Goal: Task Accomplishment & Management: Manage account settings

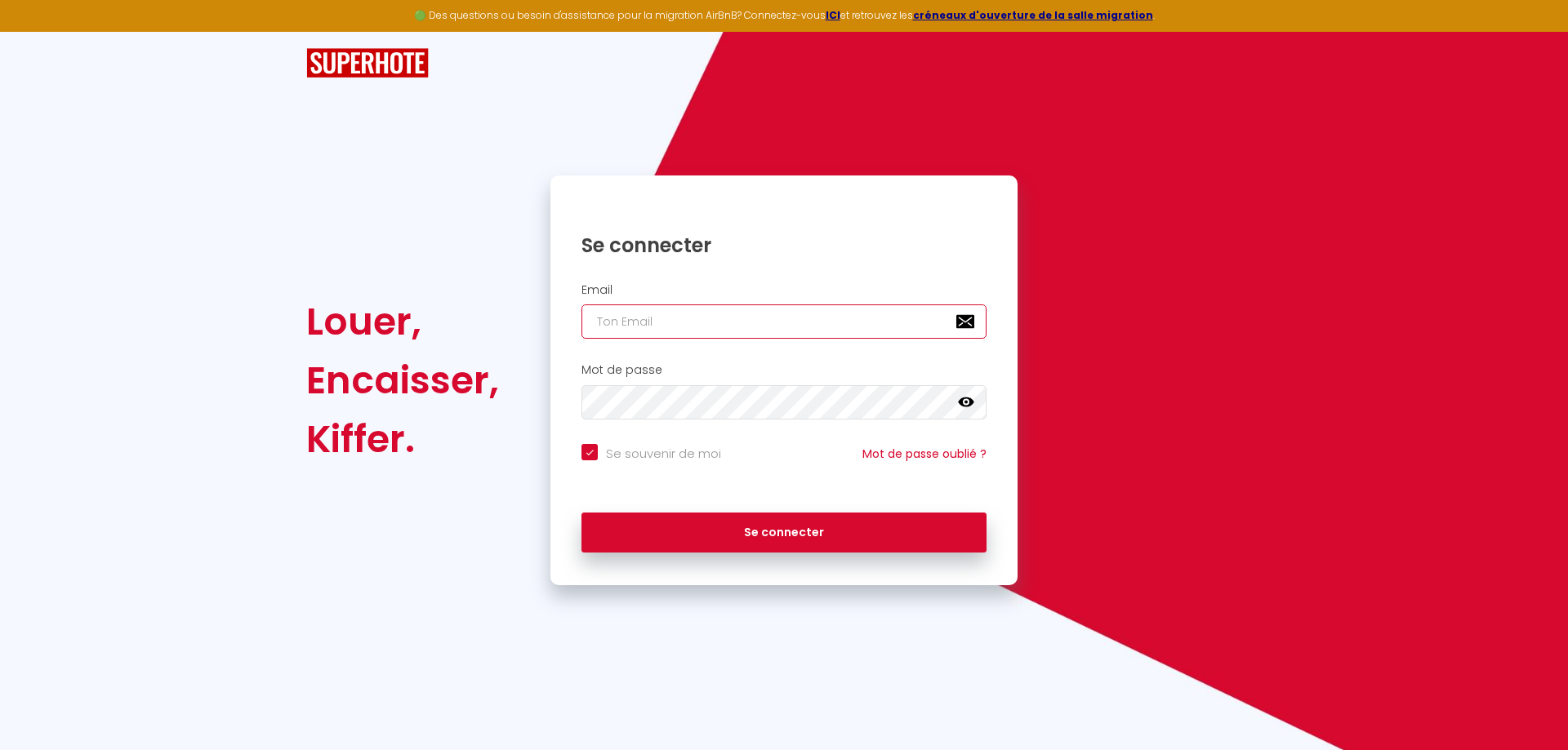
click at [686, 326] on input "email" at bounding box center [784, 322] width 405 height 34
type input "s"
checkbox input "true"
type input "so"
checkbox input "true"
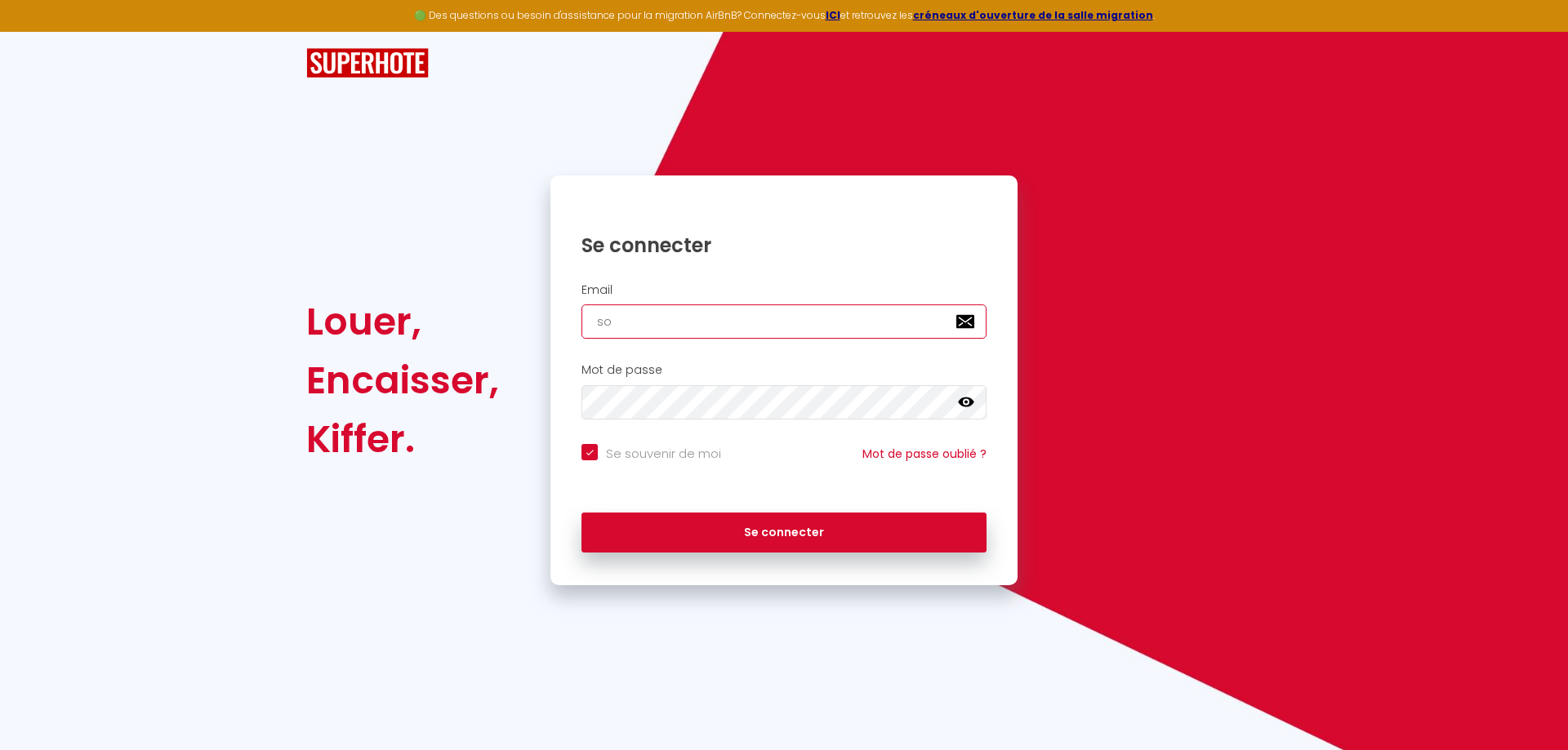
type input "sor"
checkbox input "true"
type input "sore"
checkbox input "true"
type input "sorem"
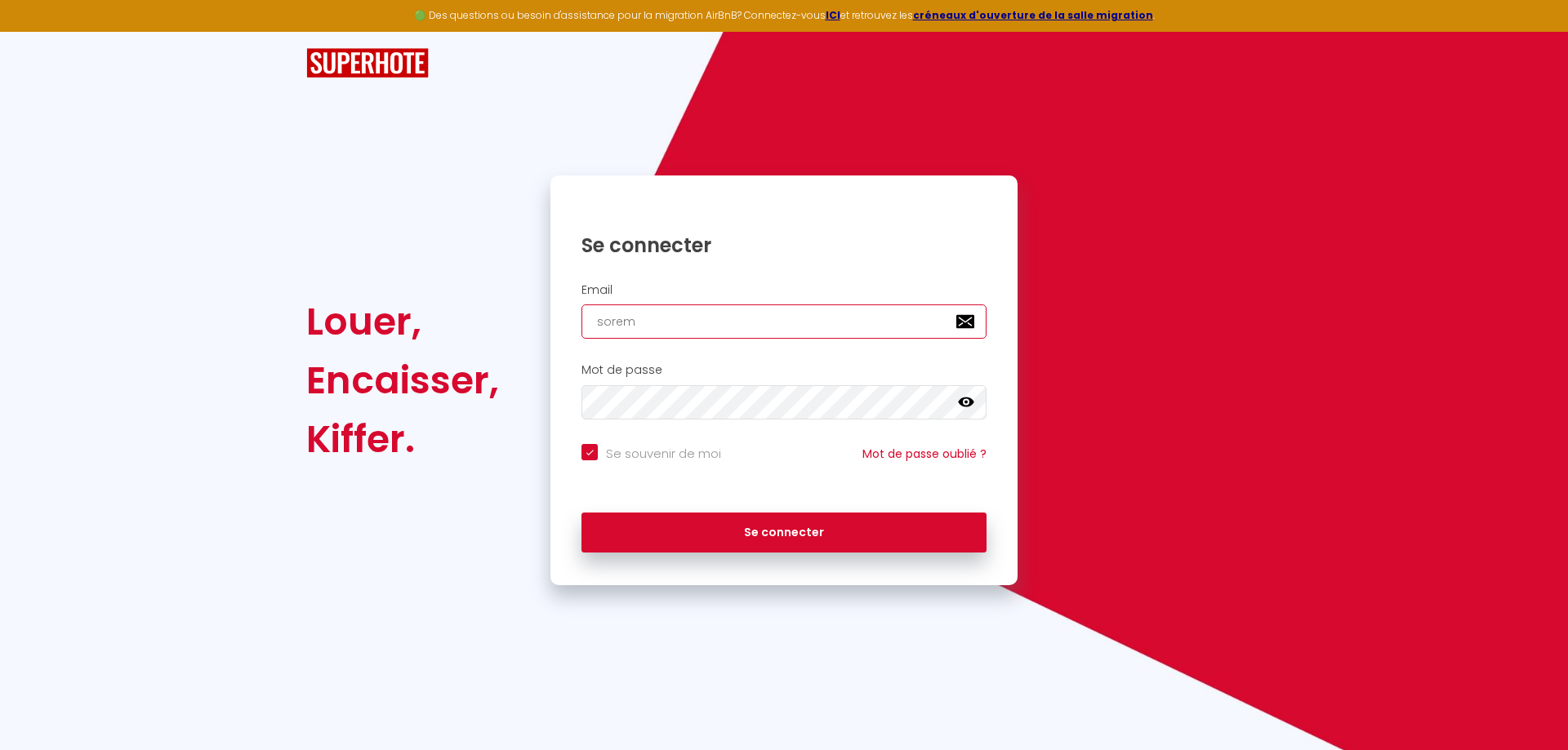
checkbox input "true"
type input "sorem."
checkbox input "true"
click at [686, 326] on input "sorem." at bounding box center [784, 322] width 405 height 34
type input "sorem.j"
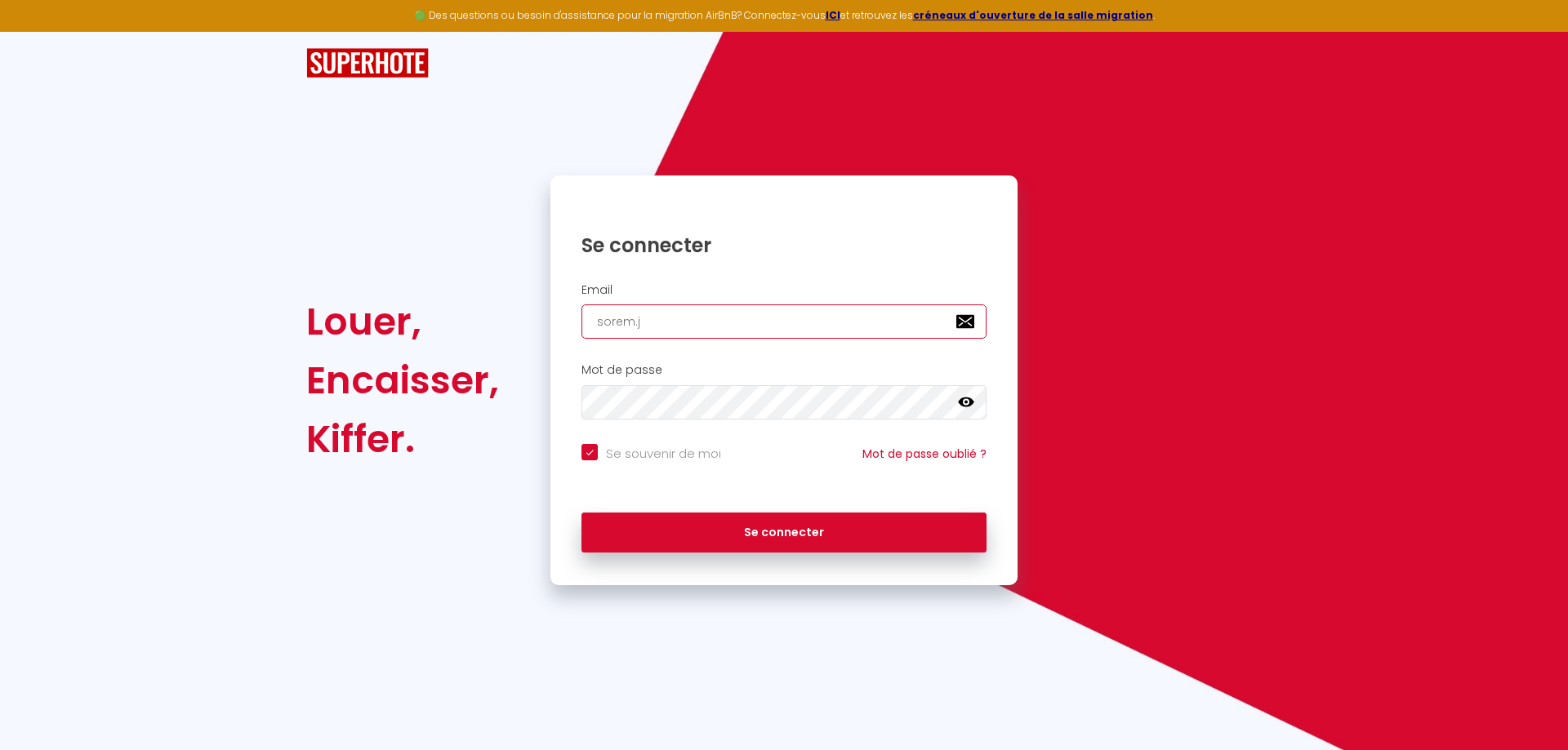
checkbox input "true"
type input "sorem.jl"
checkbox input "true"
type input "sorem.jle"
checkbox input "true"
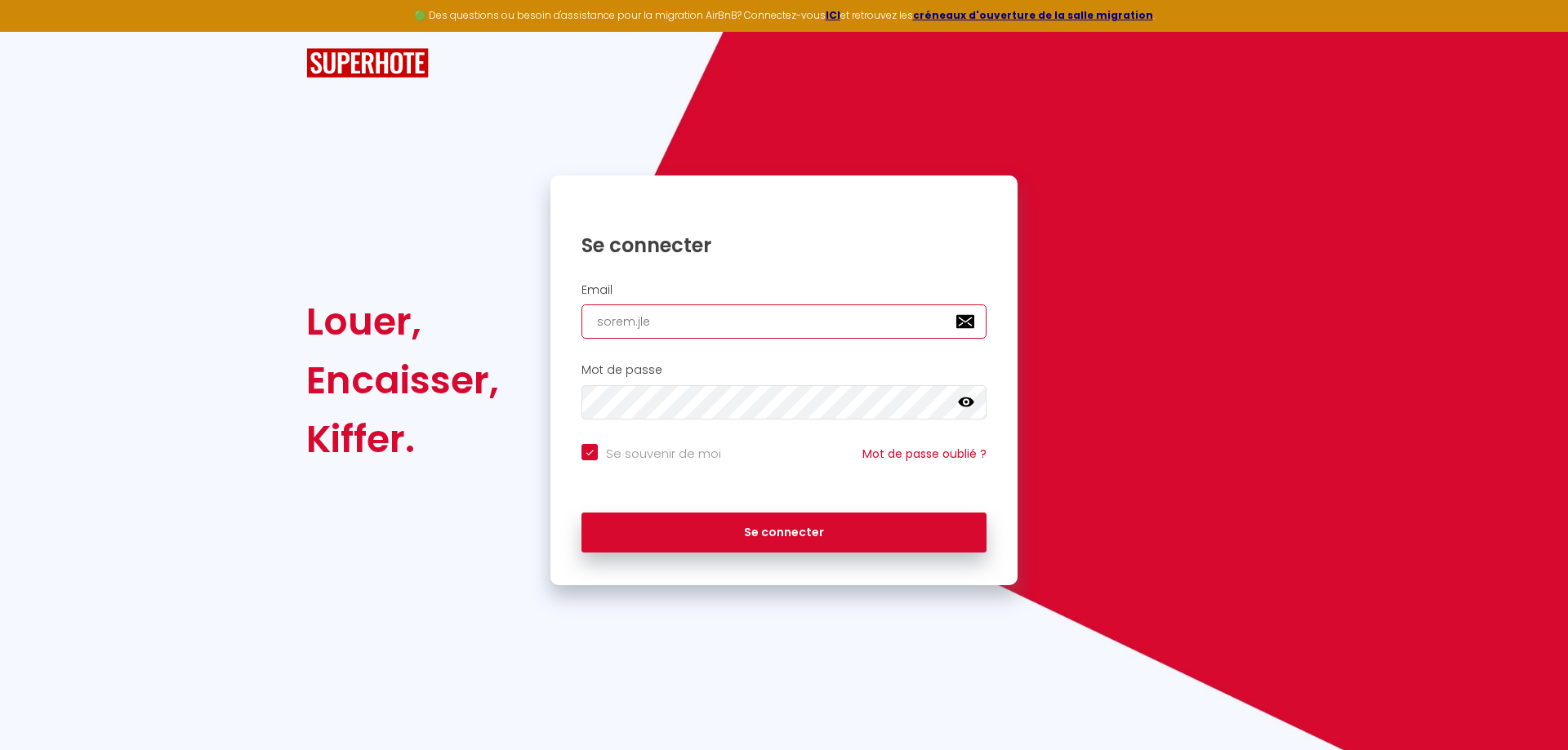
type input "sorem.jle6"
checkbox input "true"
type input "sorem.jle66"
checkbox input "true"
type input "sorem.jle66@"
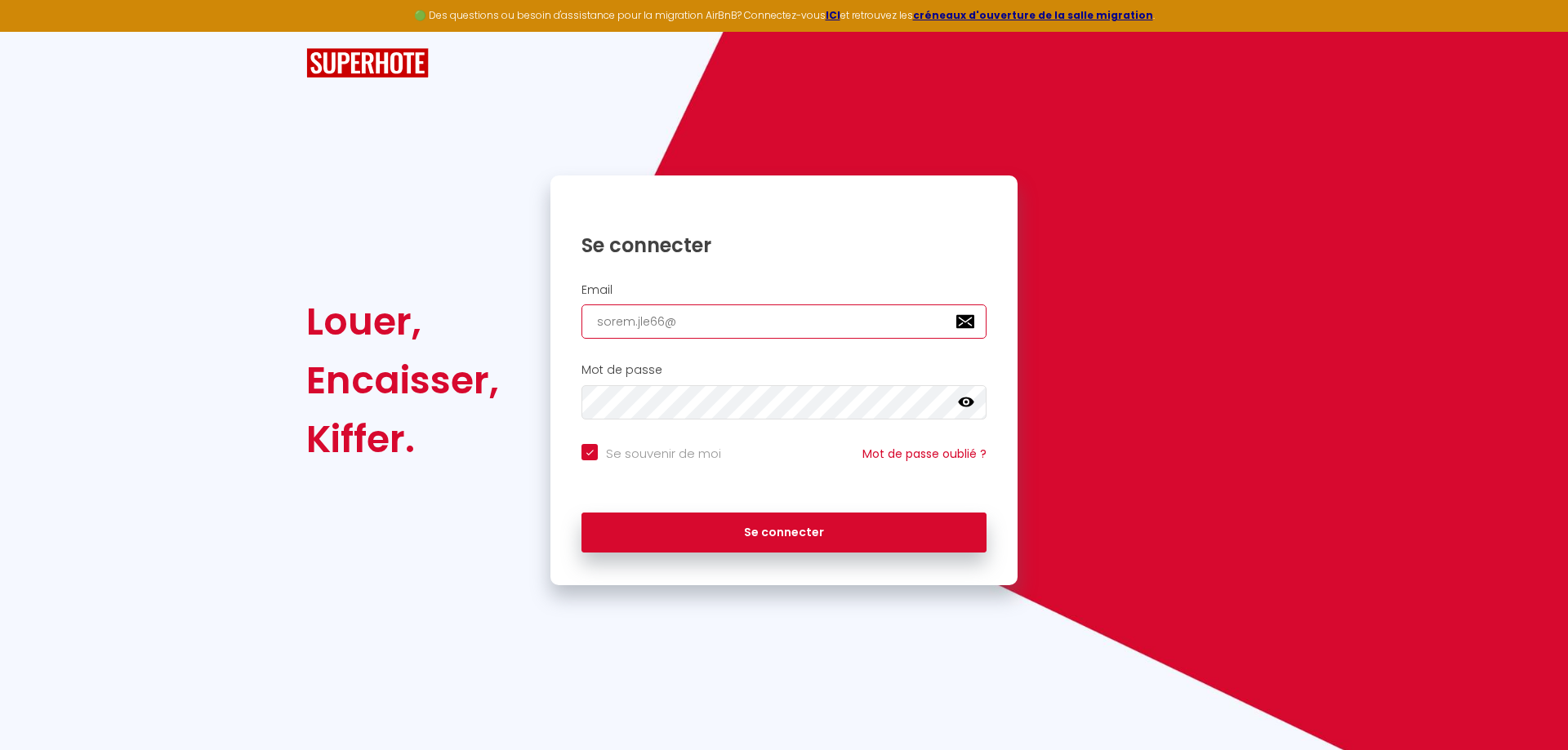
checkbox input "true"
type input "sorem.jle66@g"
checkbox input "true"
type input "sorem.jle66@gm"
checkbox input "true"
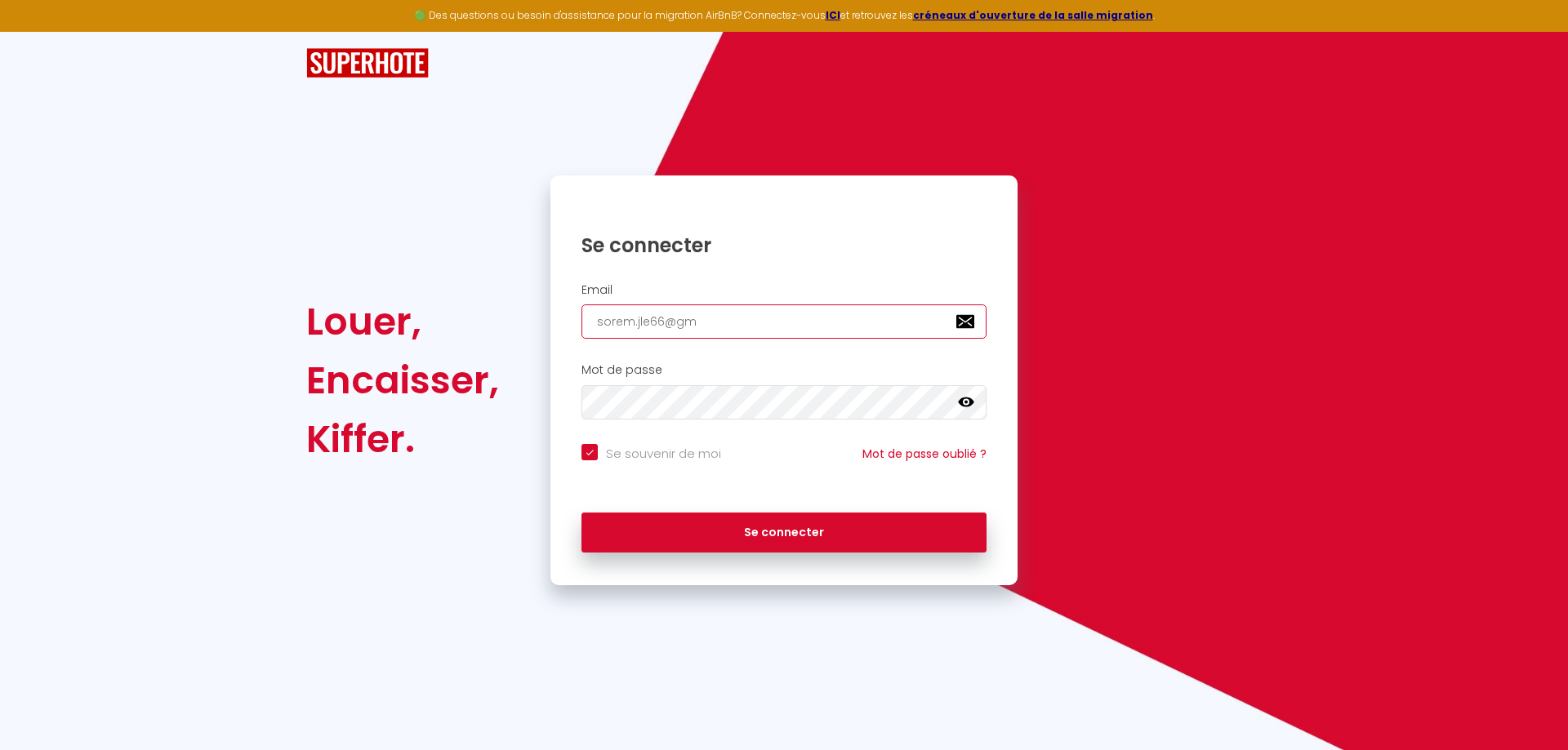
type input "sorem.jle66@gma"
checkbox input "true"
type input "sorem.jle66@gmai"
checkbox input "true"
type input "[EMAIL_ADDRESS]"
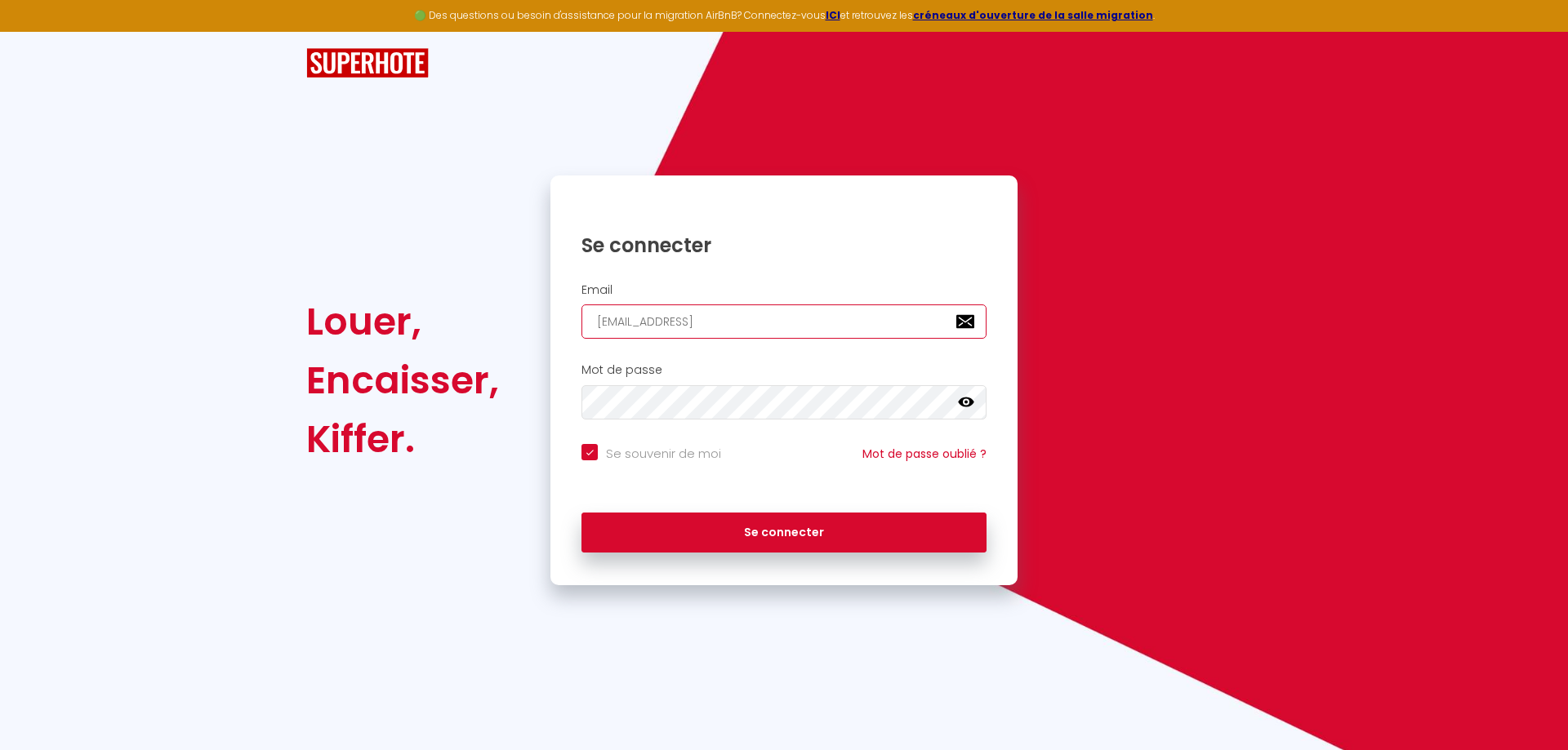
checkbox input "true"
type input "[EMAIL_ADDRESS]."
checkbox input "true"
type input "sorem.jle66@gmail.c"
checkbox input "true"
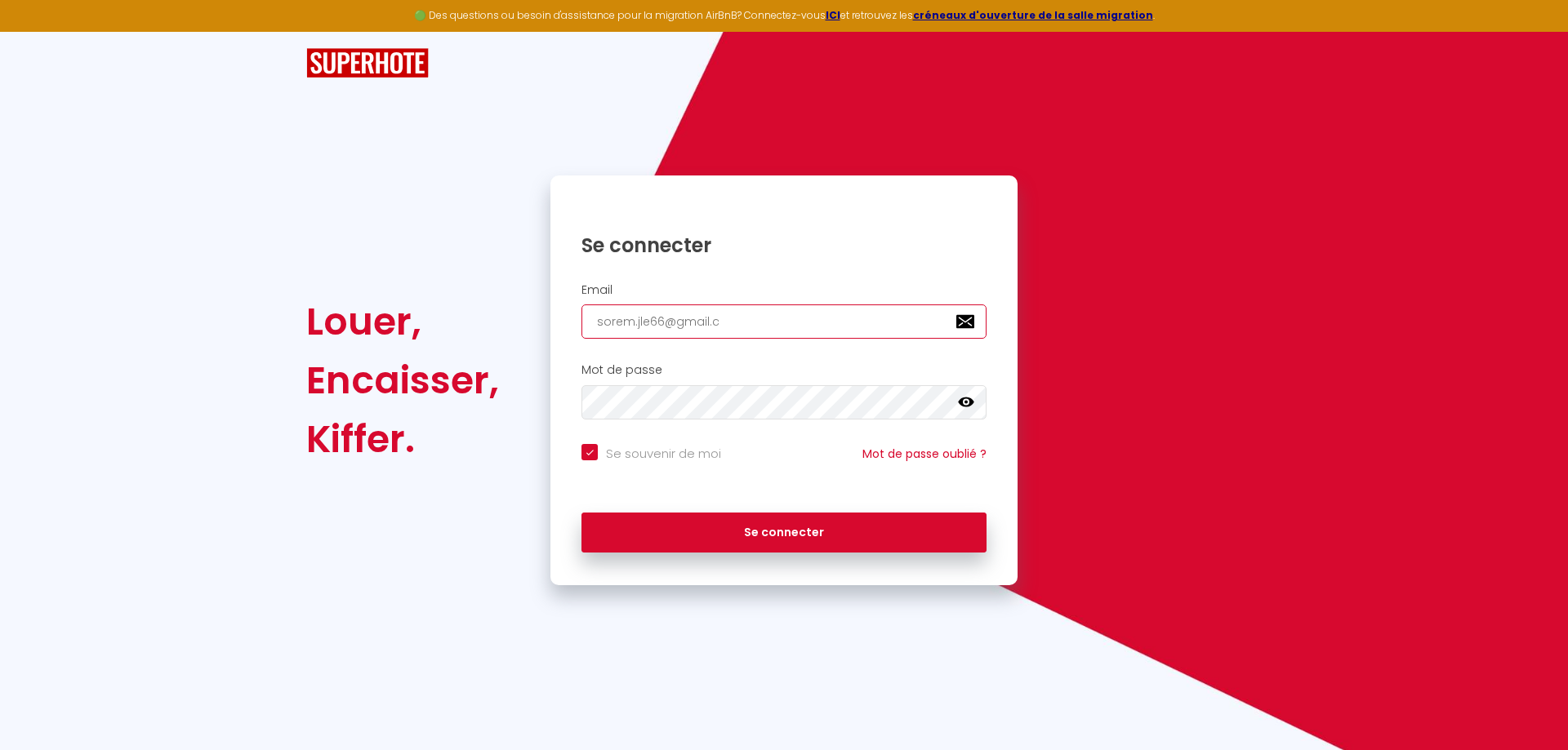
type input "[EMAIL_ADDRESS][DOMAIN_NAME]"
checkbox input "true"
type input "[EMAIL_ADDRESS][DOMAIN_NAME]"
checkbox input "true"
type input "[EMAIL_ADDRESS][DOMAIN_NAME]"
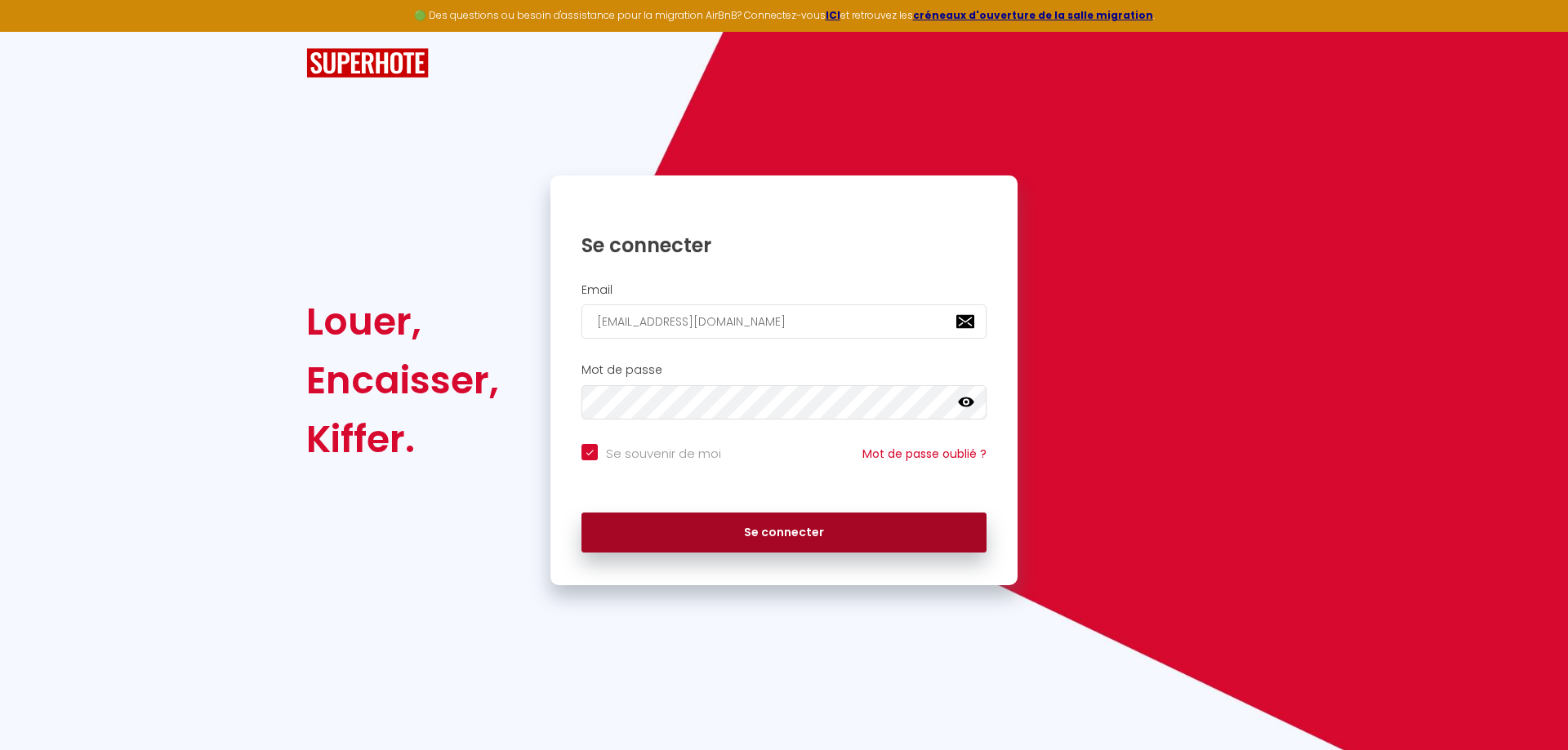
click at [767, 528] on button "Se connecter" at bounding box center [784, 533] width 405 height 41
checkbox input "true"
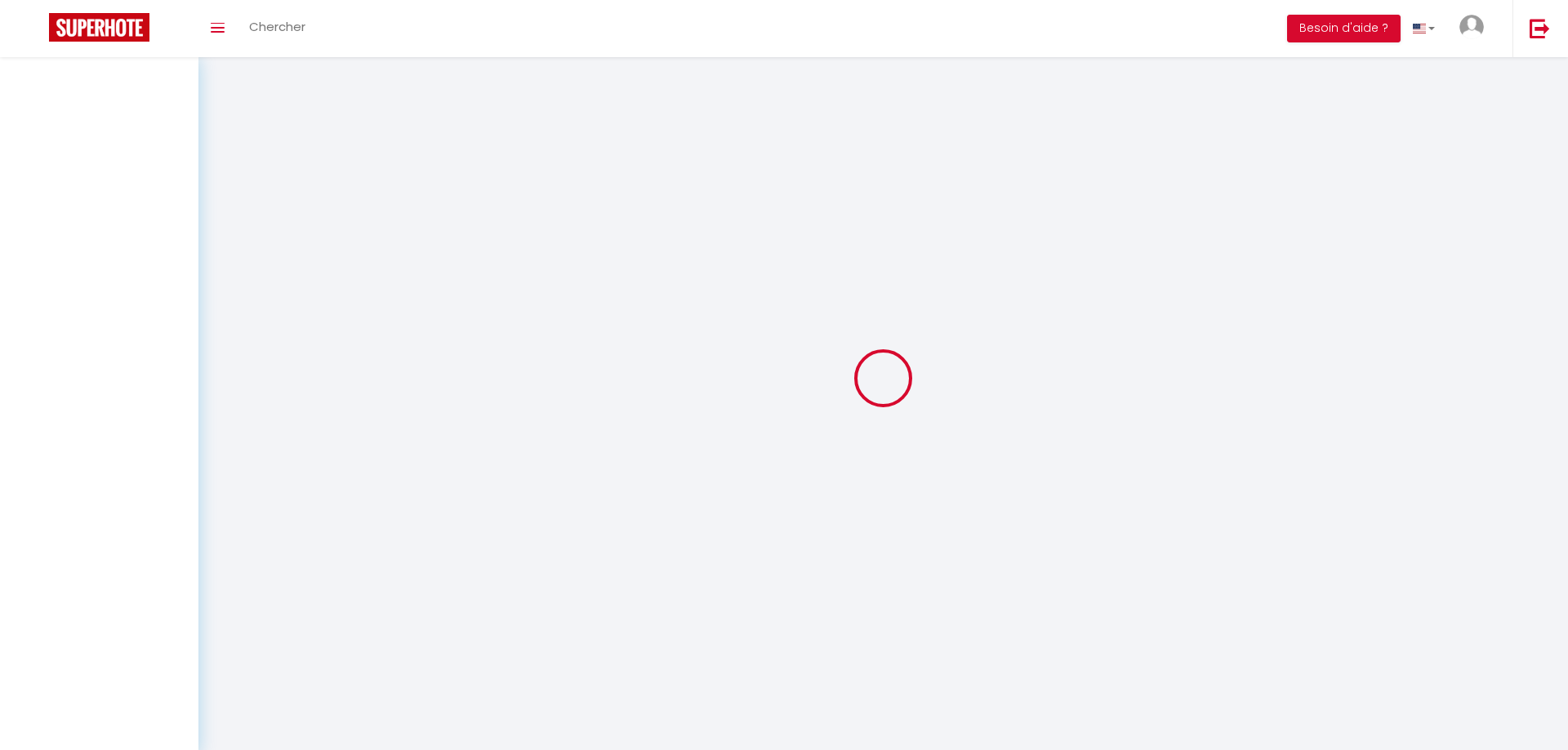
select select
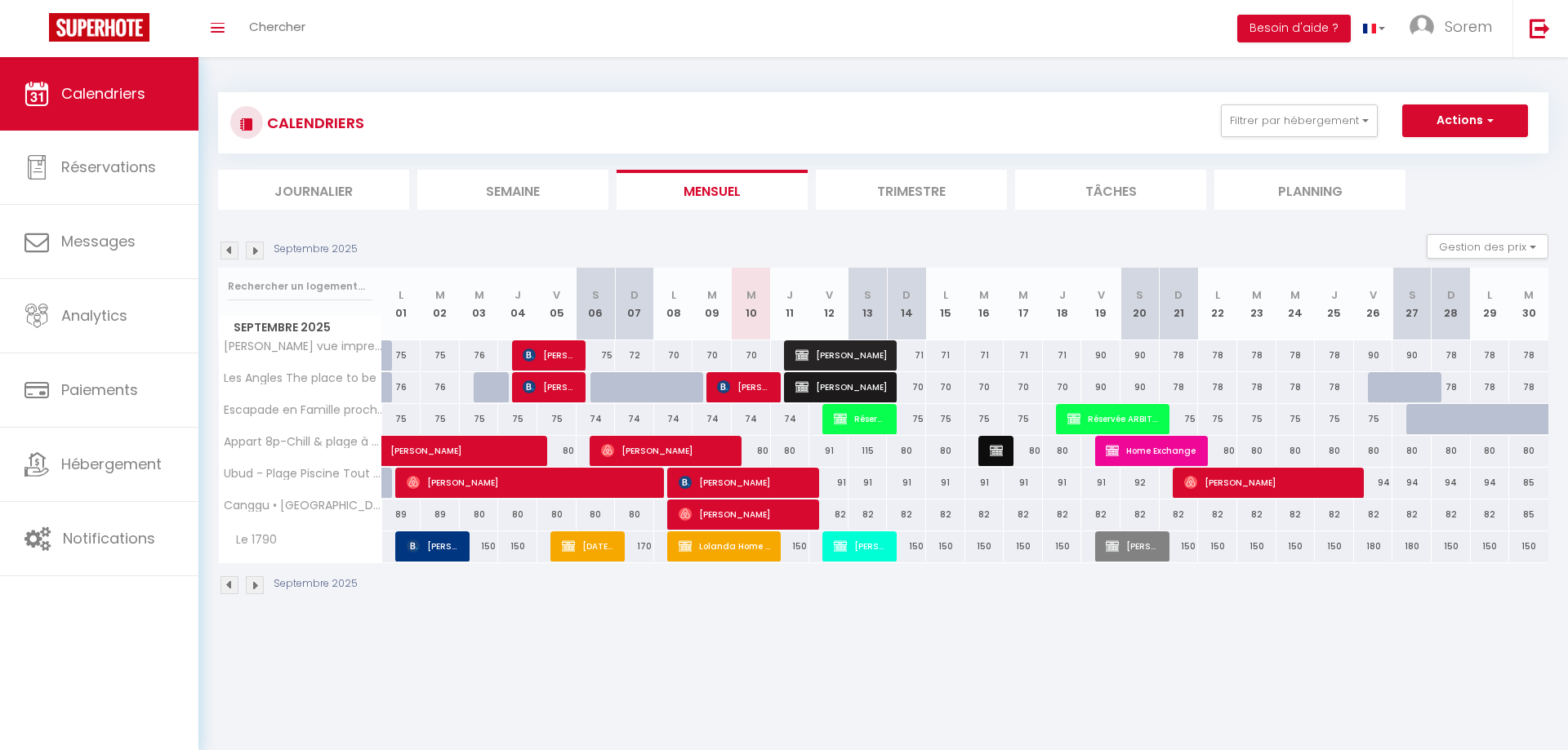
click at [867, 427] on span "Réservée ARBITEL" at bounding box center [860, 419] width 53 height 31
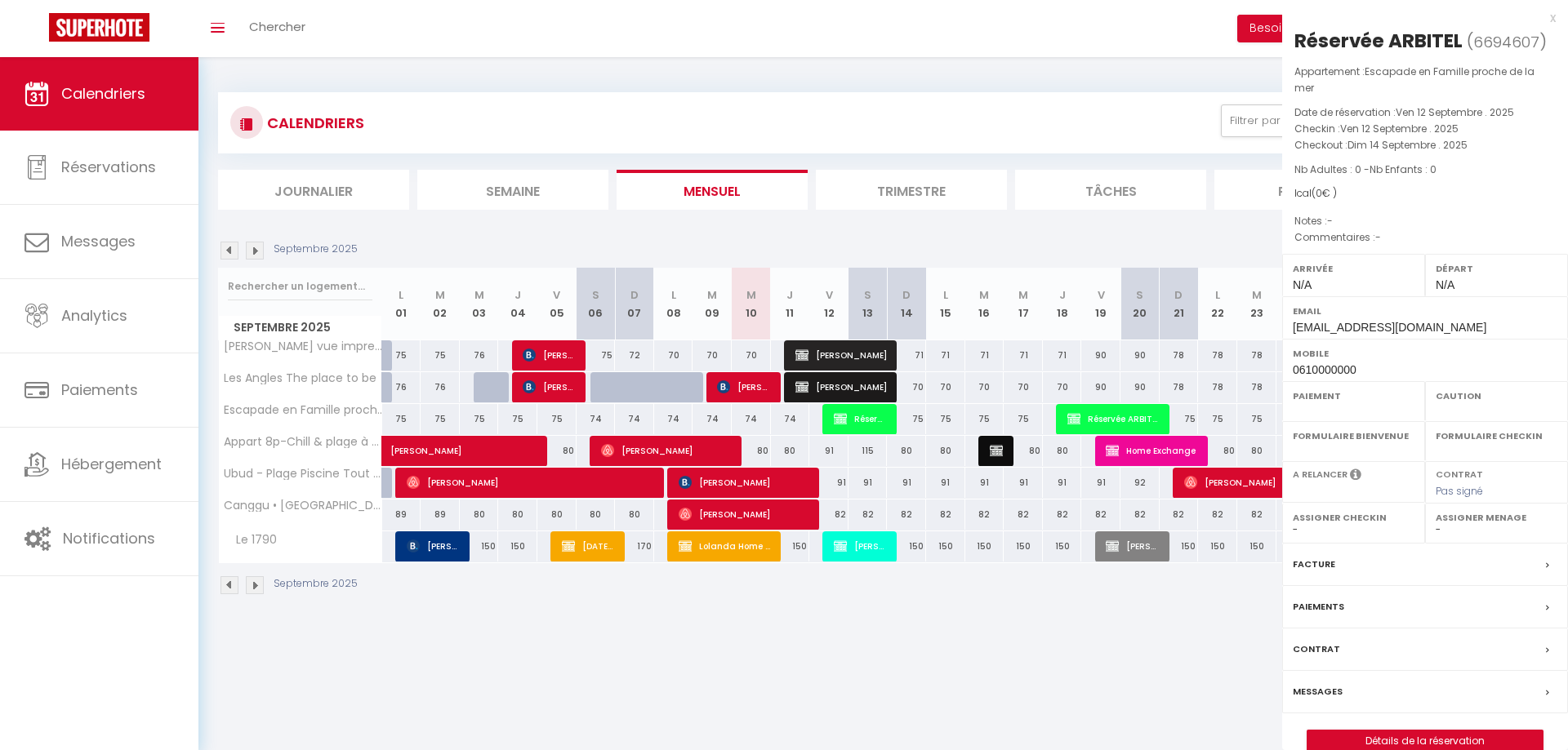
select select "OK"
select select "KO"
select select "0"
select select "1"
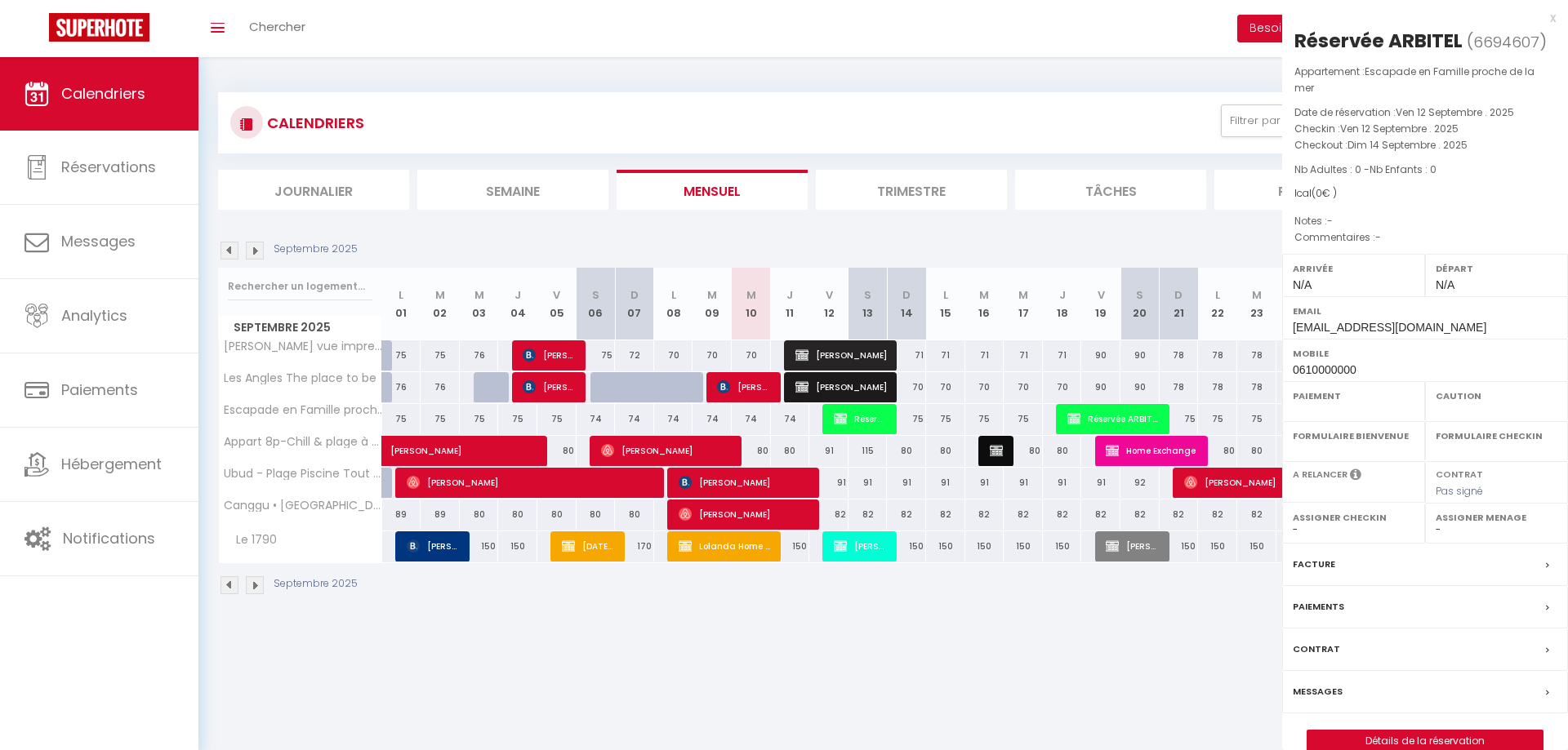
select select
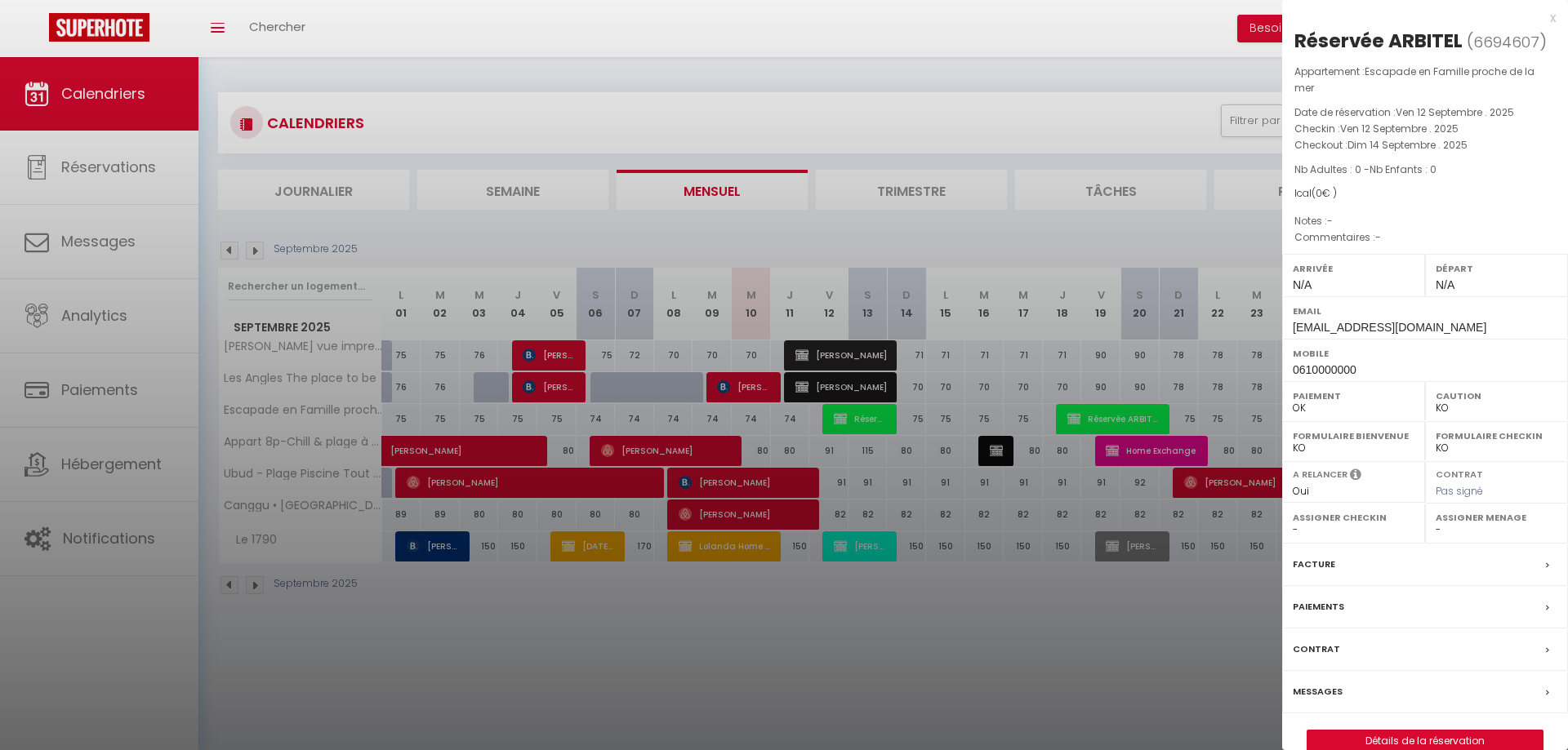
click at [867, 427] on div at bounding box center [784, 375] width 1568 height 750
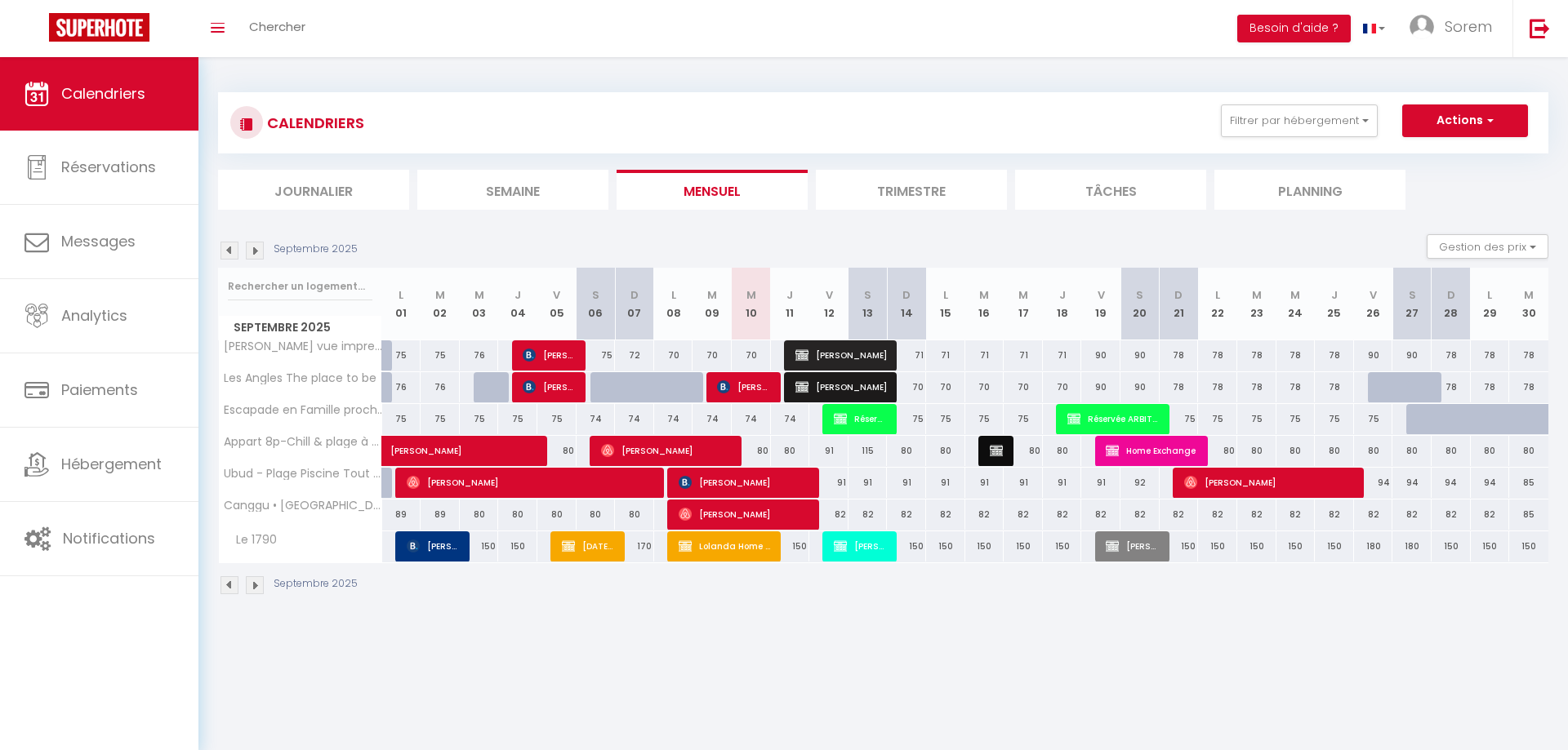
click at [867, 426] on span "Réservée ARBITEL" at bounding box center [860, 419] width 53 height 31
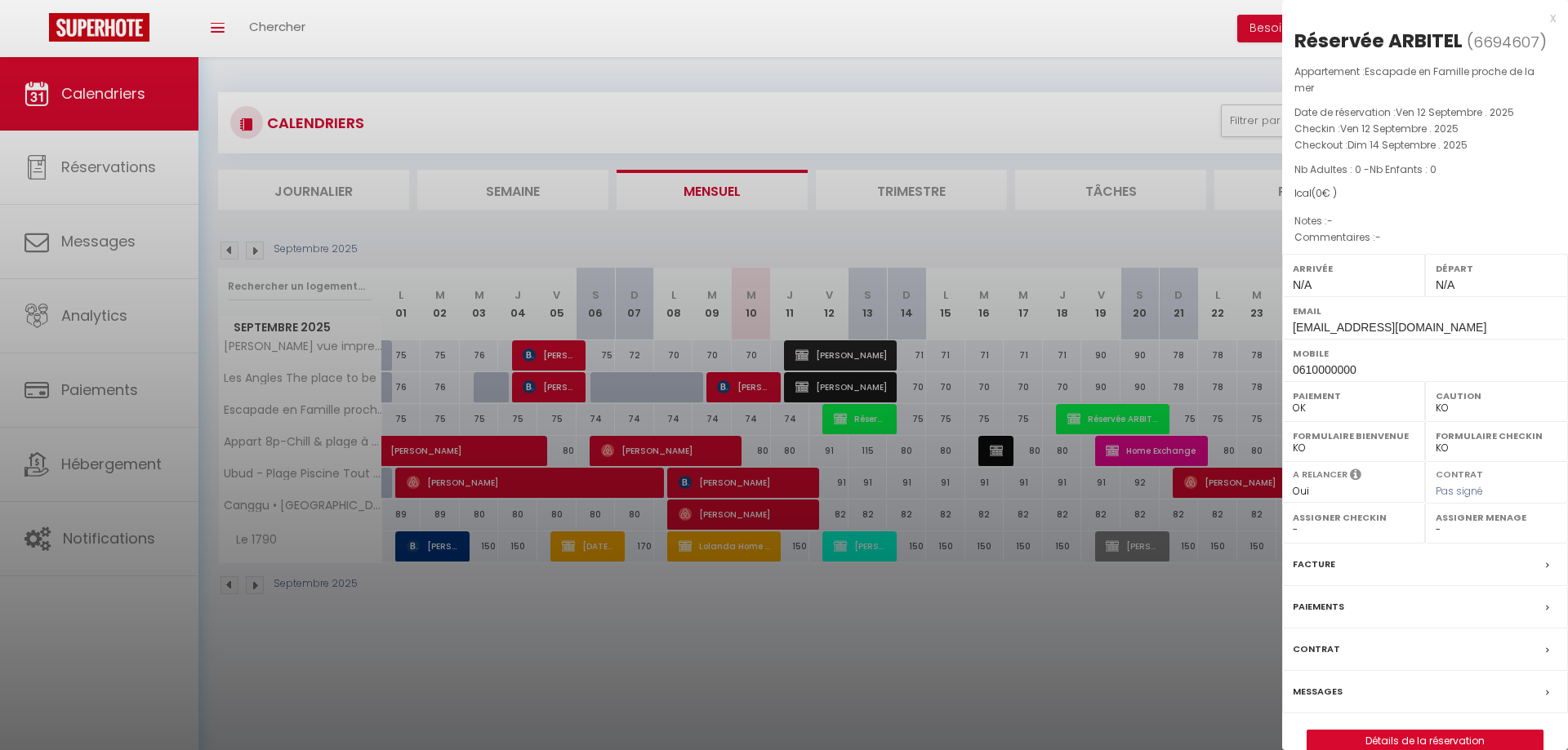
click at [867, 426] on div at bounding box center [784, 375] width 1568 height 750
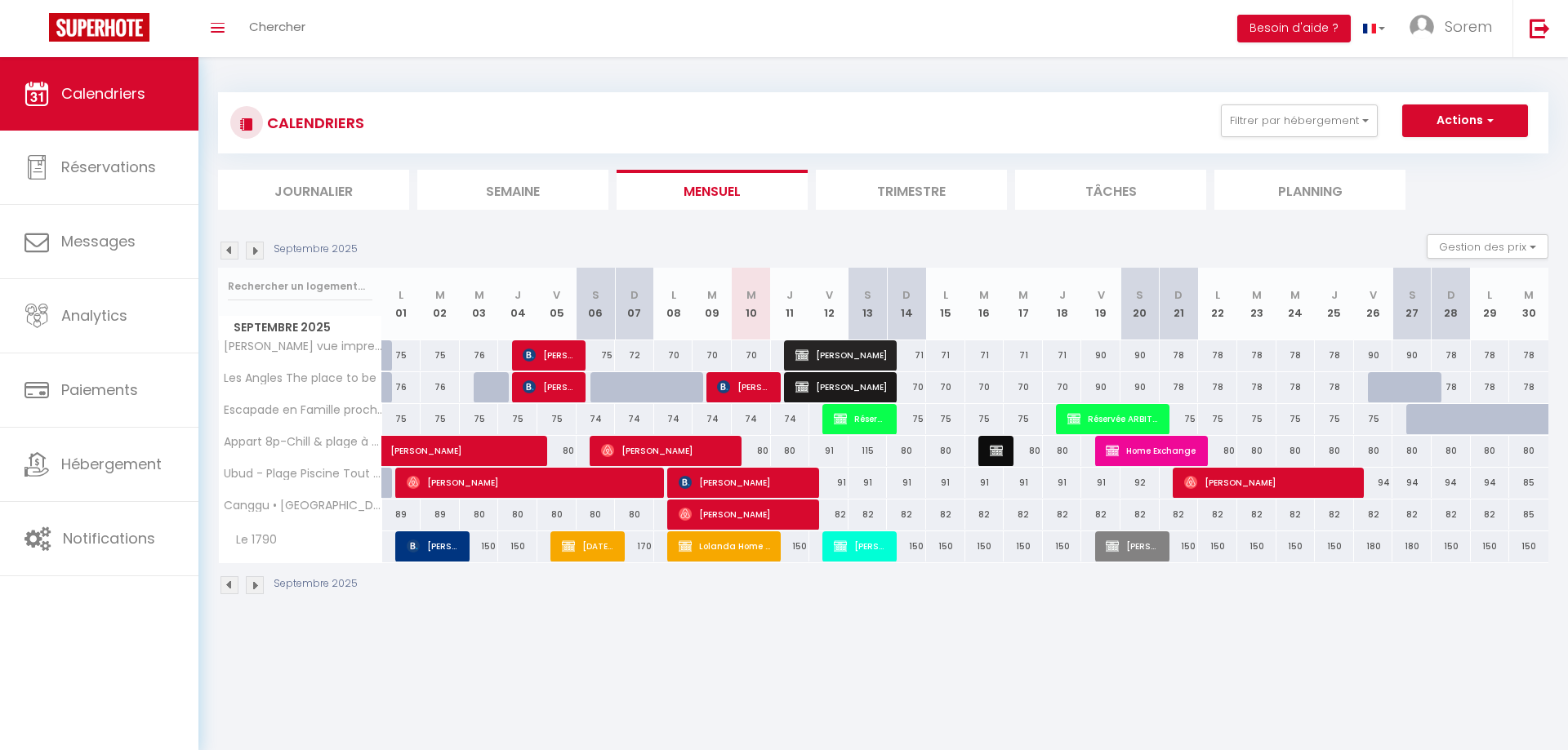
click at [852, 424] on span "Réservée ARBITEL" at bounding box center [860, 419] width 53 height 31
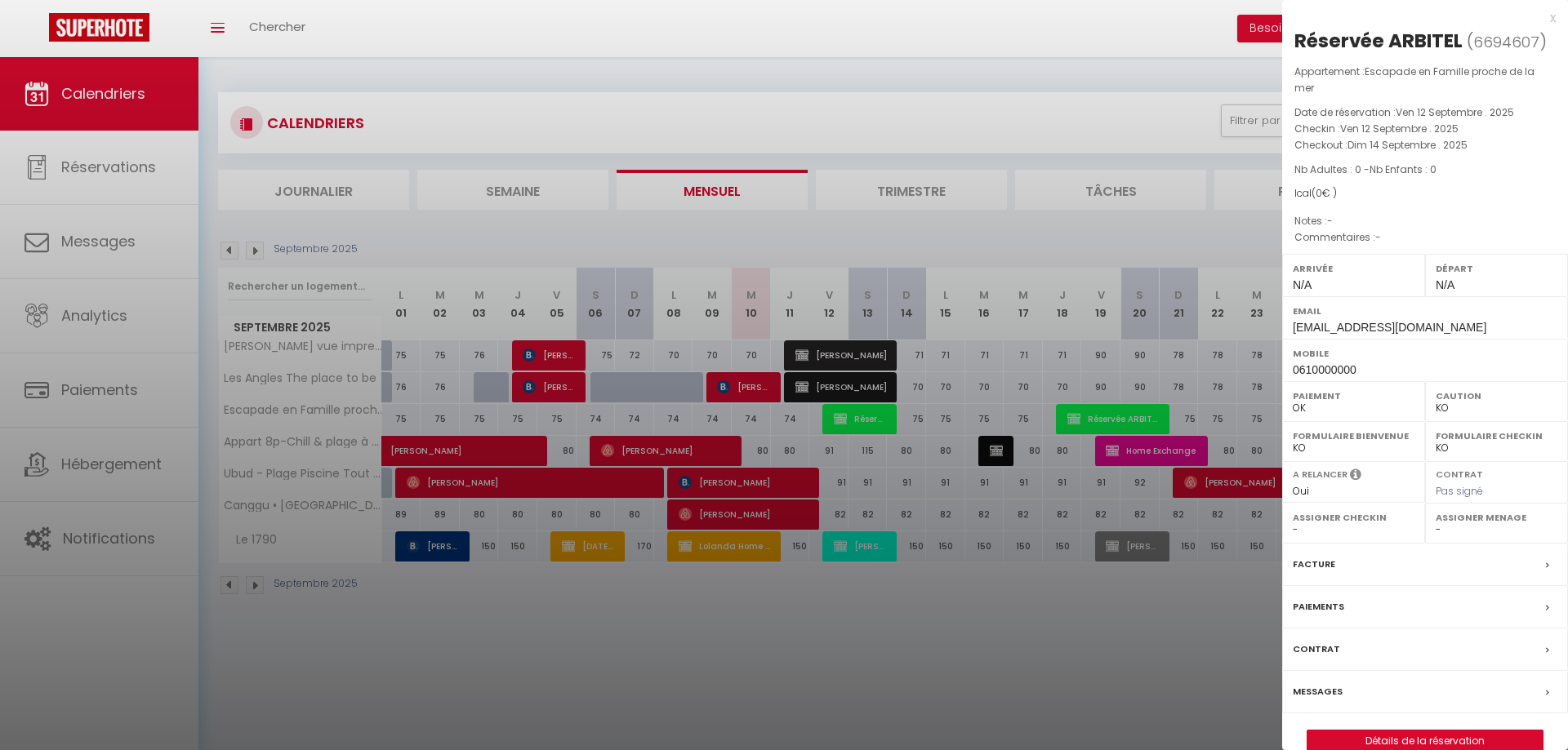
click at [852, 424] on div at bounding box center [784, 375] width 1568 height 750
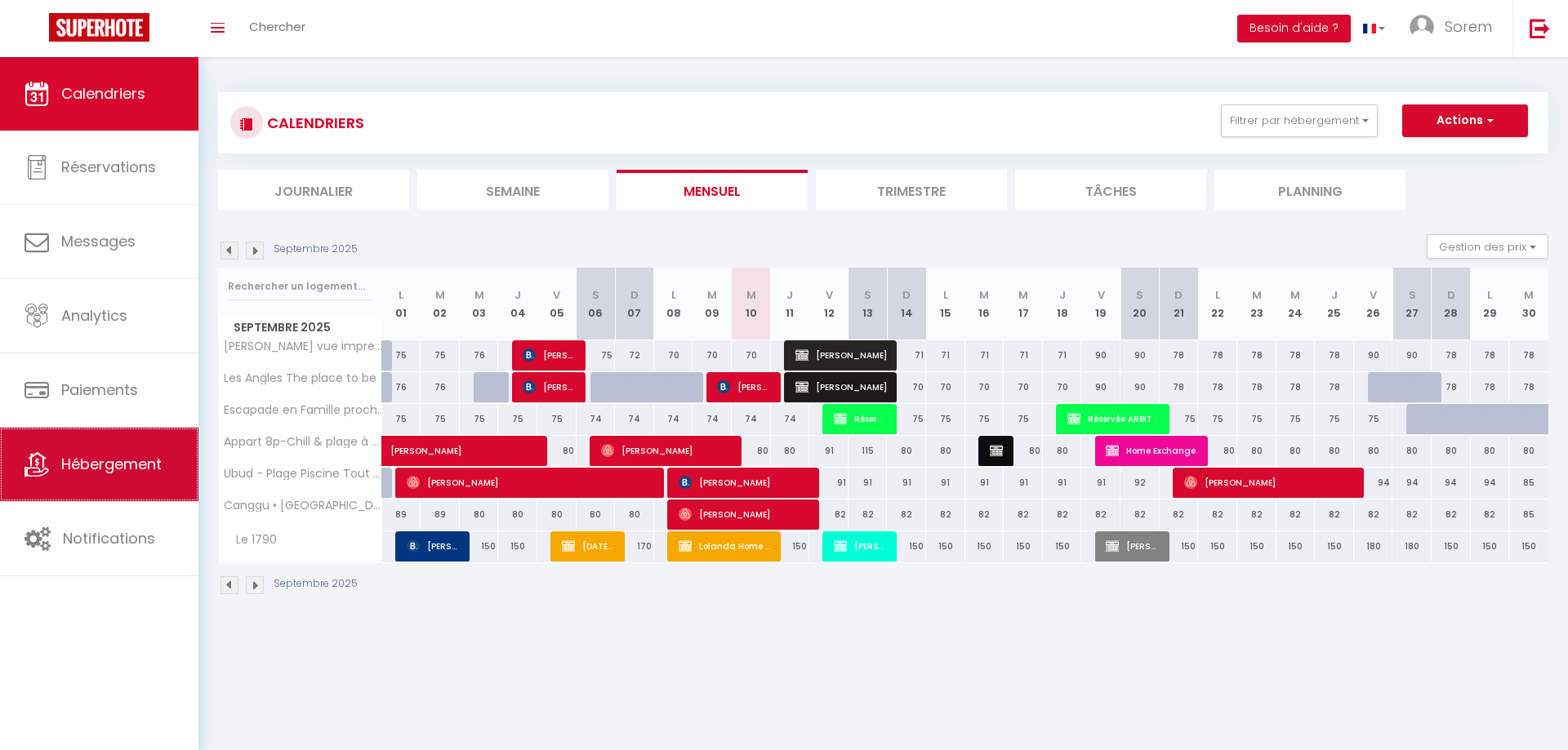
click at [25, 485] on link "Hébergement" at bounding box center [99, 464] width 198 height 74
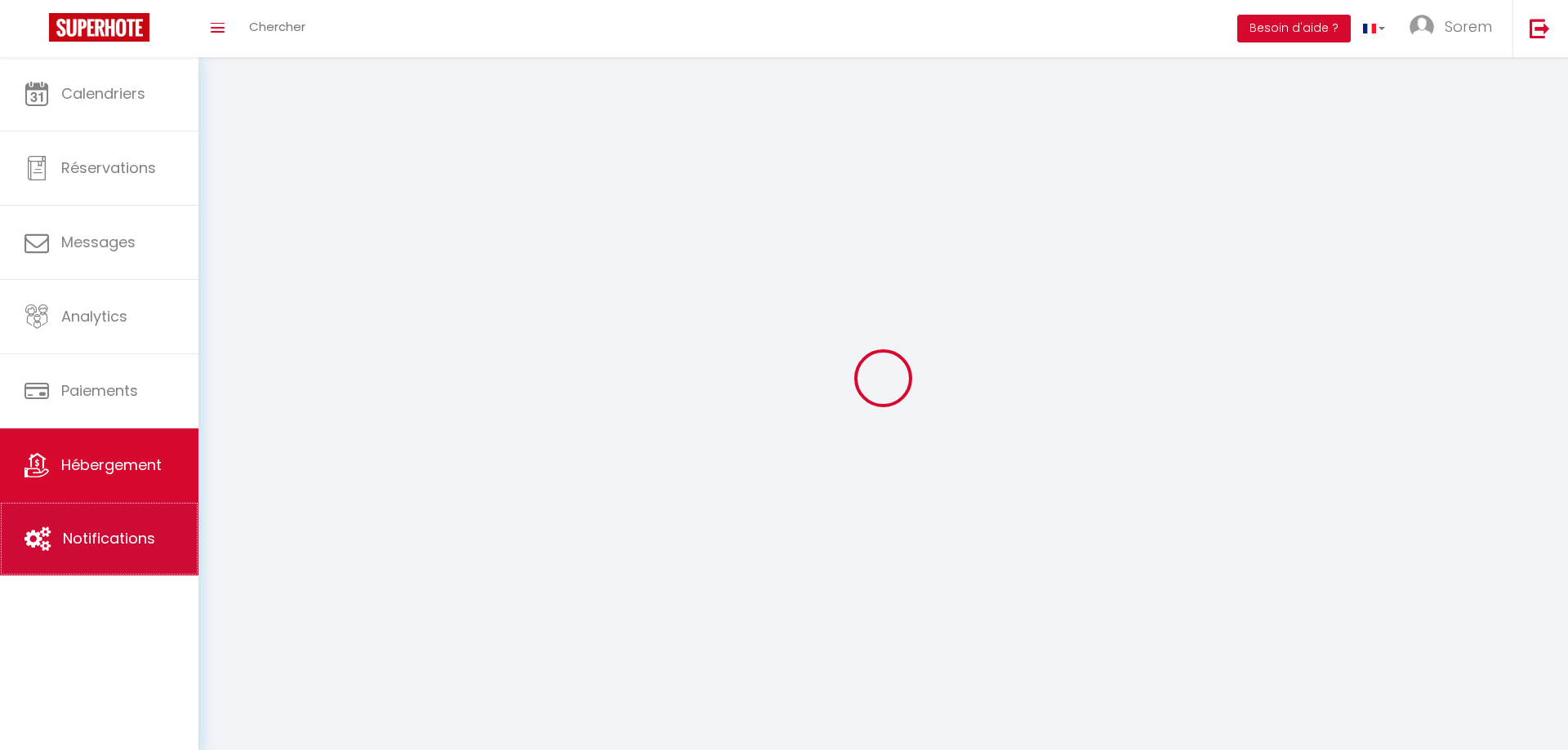
click at [130, 534] on span "Notifications" at bounding box center [109, 538] width 92 height 20
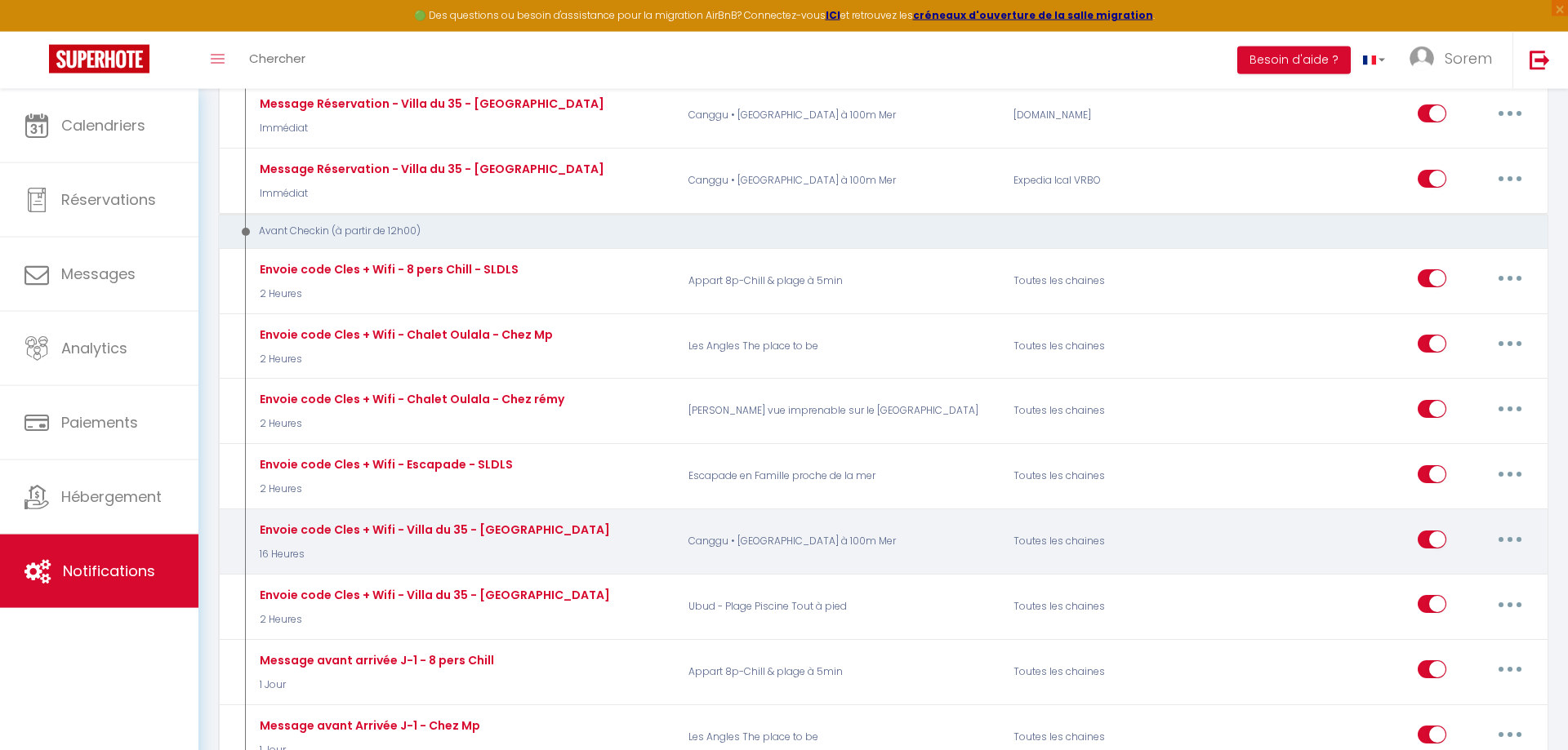
scroll to position [1249, 0]
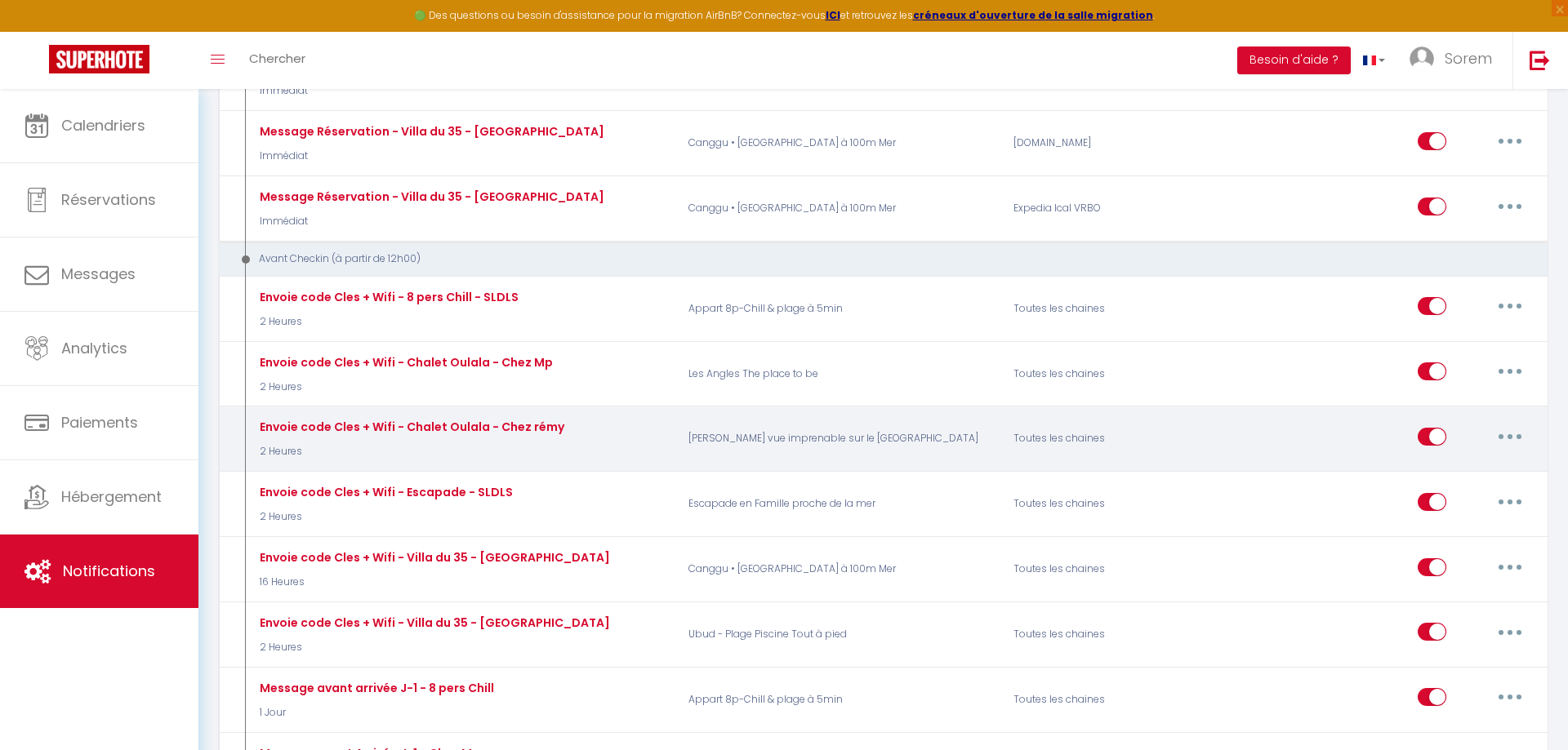
click at [1503, 426] on button "button" at bounding box center [1511, 437] width 46 height 26
click at [1485, 460] on link "Editer" at bounding box center [1468, 474] width 121 height 28
type input "Envoie code Cles + Wifi - Chalet Oulala - Chez rémy"
select select "2 Heures"
select select "if_booking_is_paid"
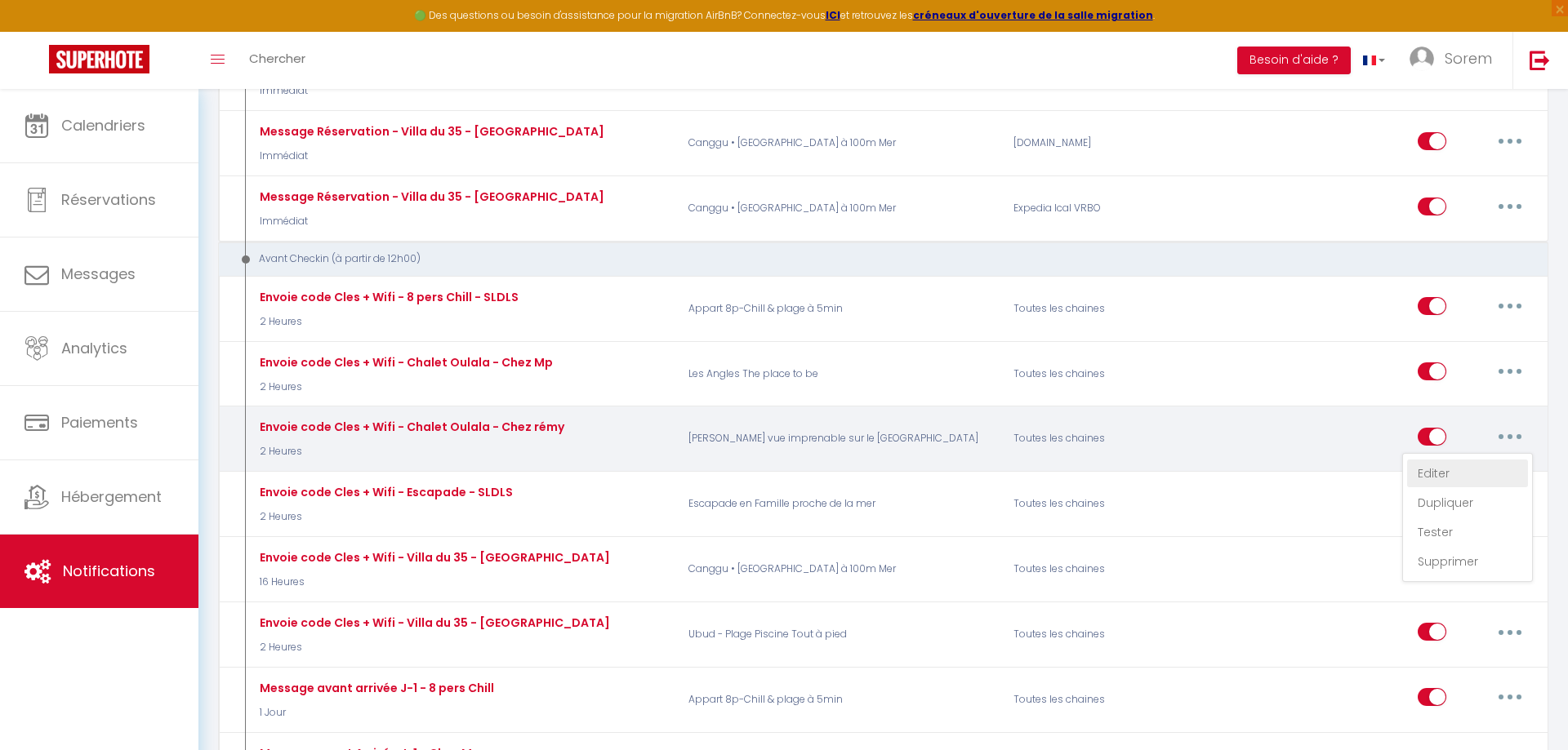
checkbox input "true"
checkbox input "false"
radio input "true"
type input "Vos codes Accès - [RENTAL:NAME] - [GUEST:FIRST_NAME] [GUEST:NAME]"
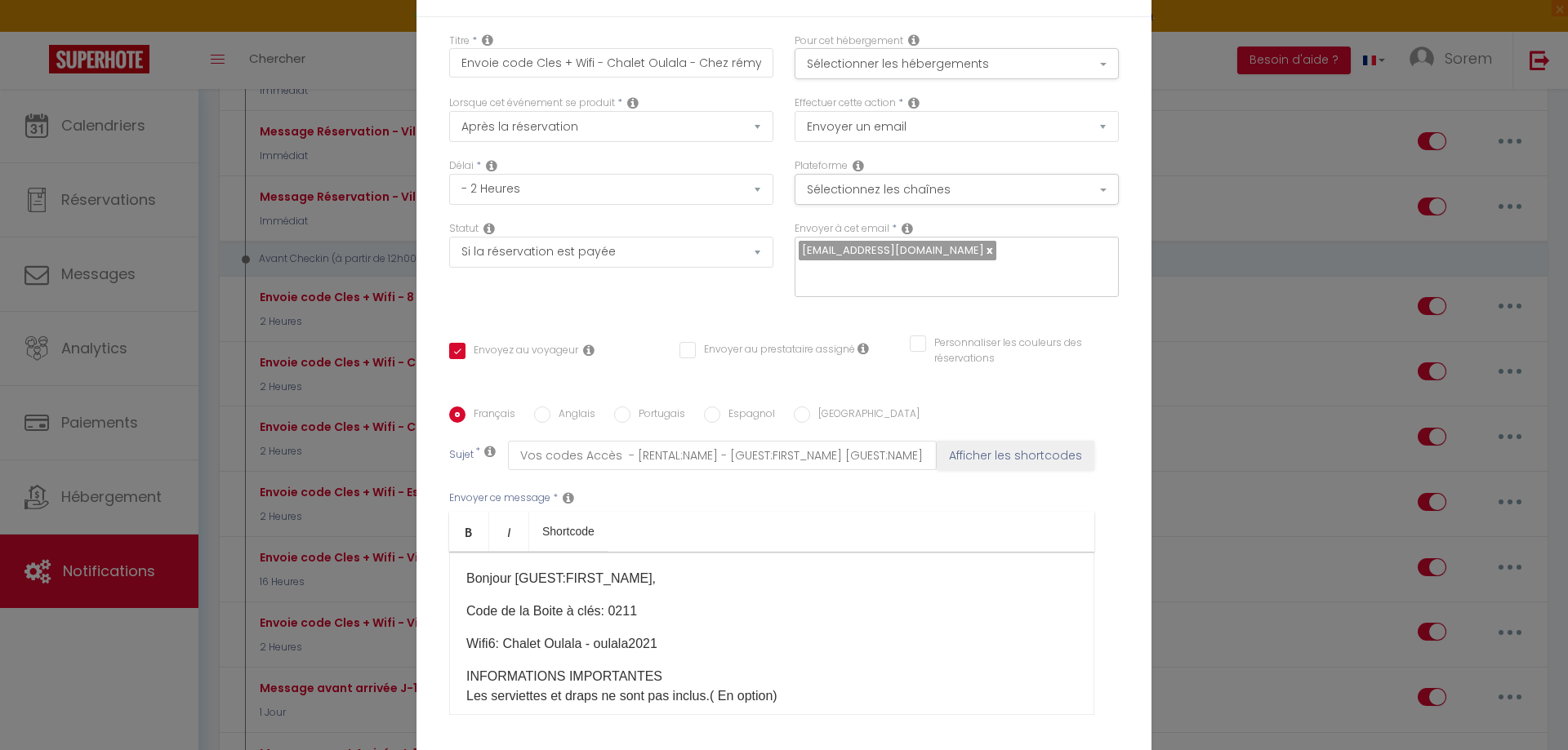
click at [926, 347] on input "Personnaliser les couleurs des réservations" at bounding box center [1004, 344] width 189 height 17
checkbox input "true"
checkbox input "false"
click at [1057, 74] on button "Sélectionner les hébergements" at bounding box center [957, 64] width 324 height 31
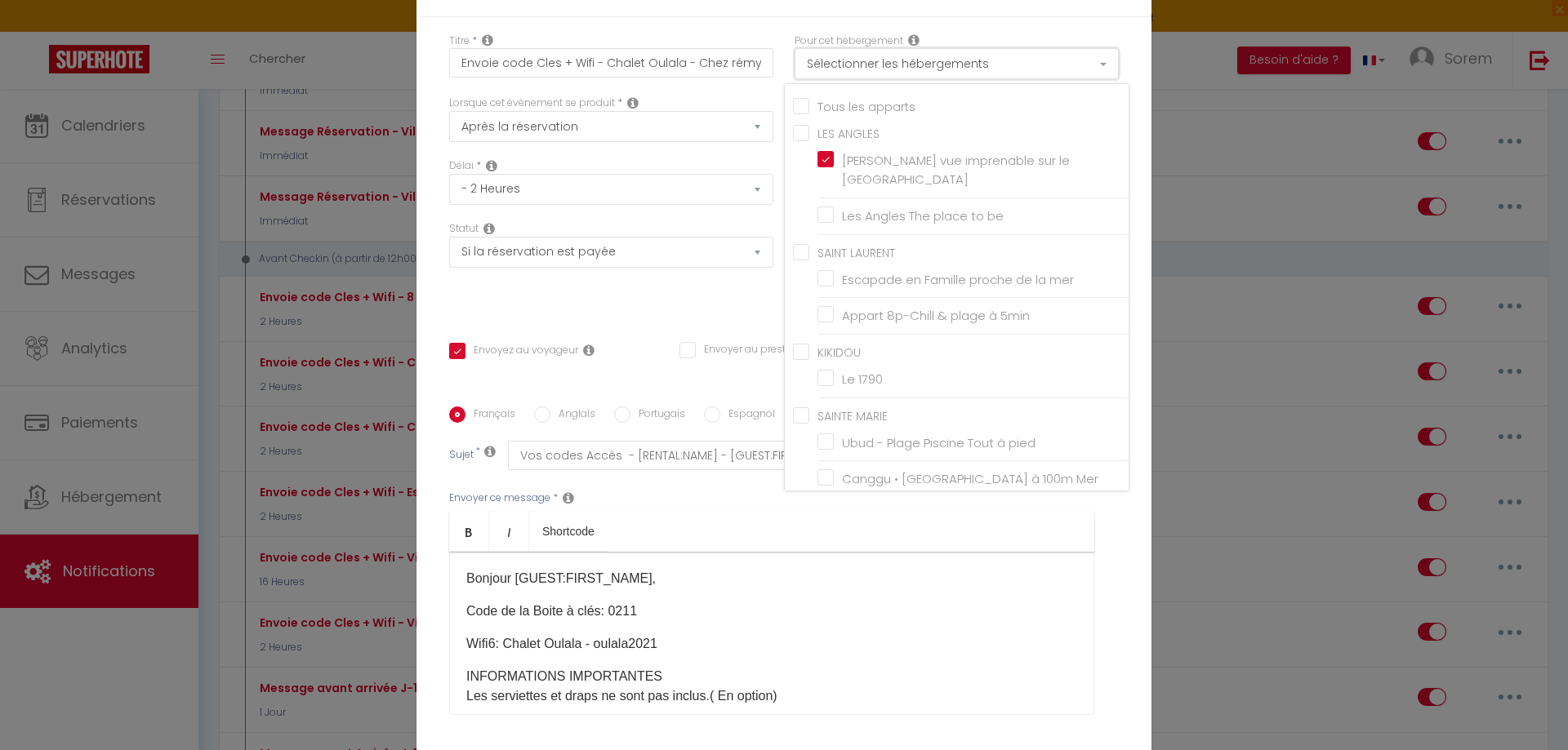
click at [1057, 71] on button "Sélectionner les hébergements" at bounding box center [957, 64] width 324 height 31
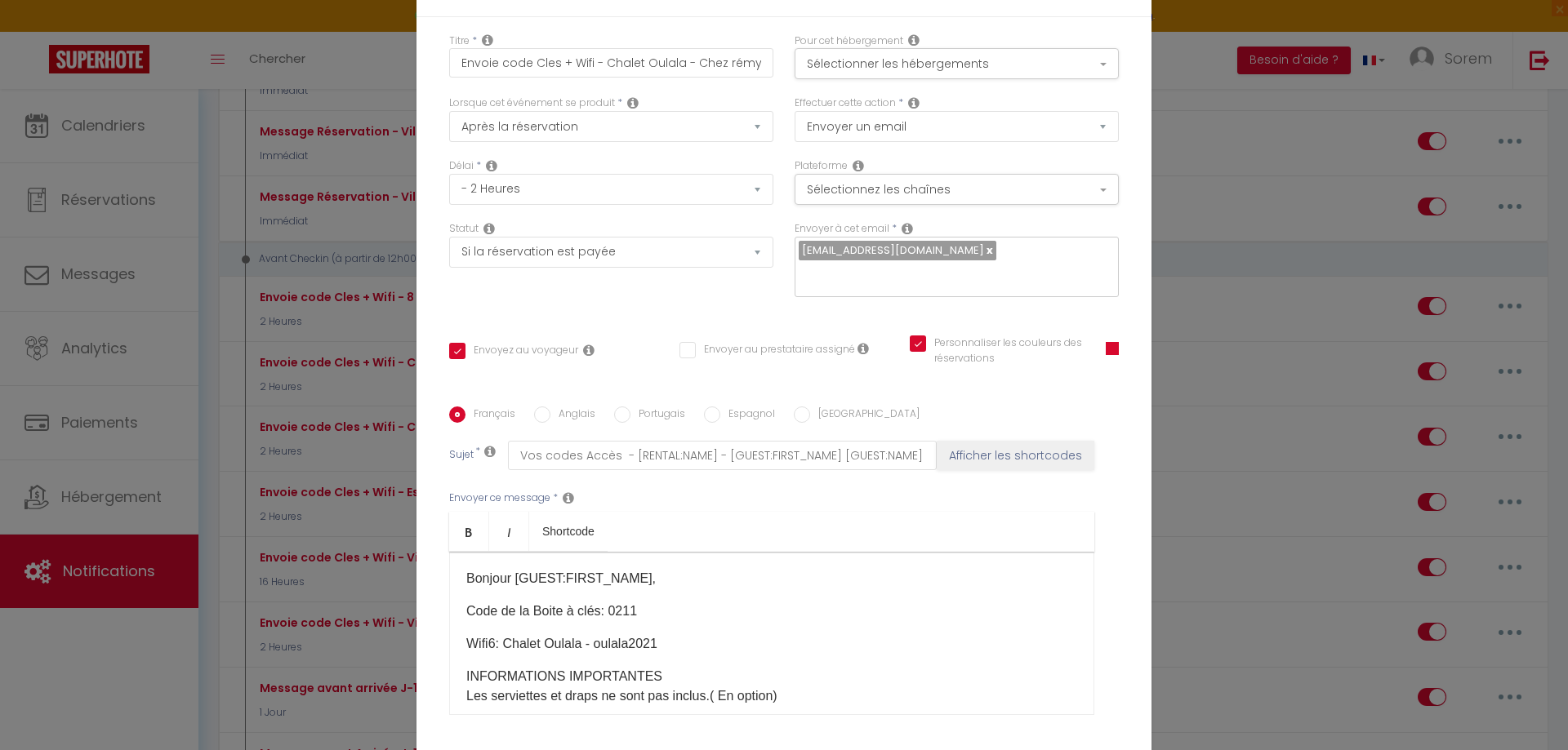
click at [1056, 111] on div "Effectuer cette action * Envoyer un email Envoyer un SMS Envoyer une notificati…" at bounding box center [957, 119] width 324 height 47
click at [1049, 191] on button "Sélectionnez les chaînes" at bounding box center [957, 190] width 324 height 31
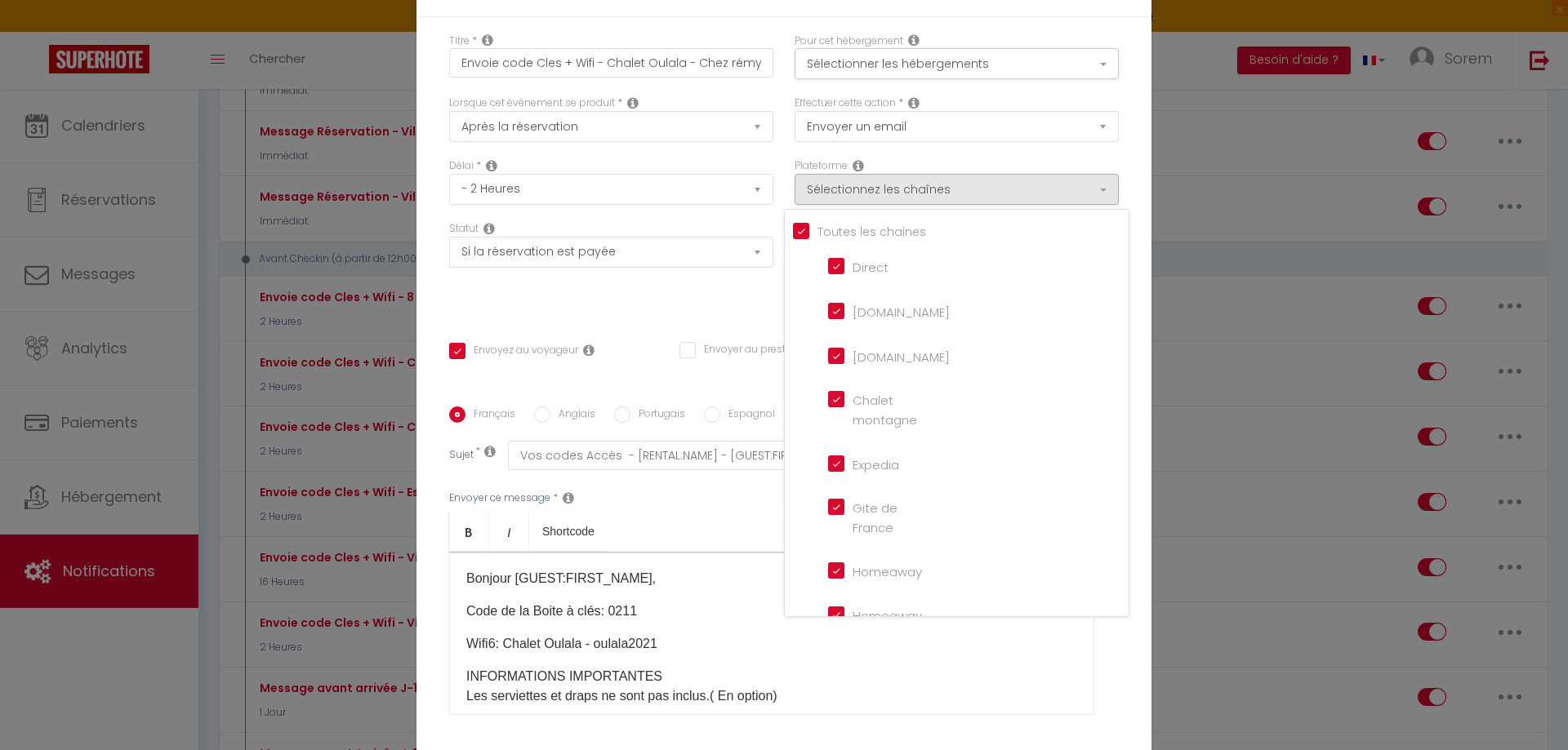
click at [925, 152] on div "Effectuer cette action * Envoyer un email Envoyer un SMS Envoyer une notificati…" at bounding box center [957, 127] width 346 height 63
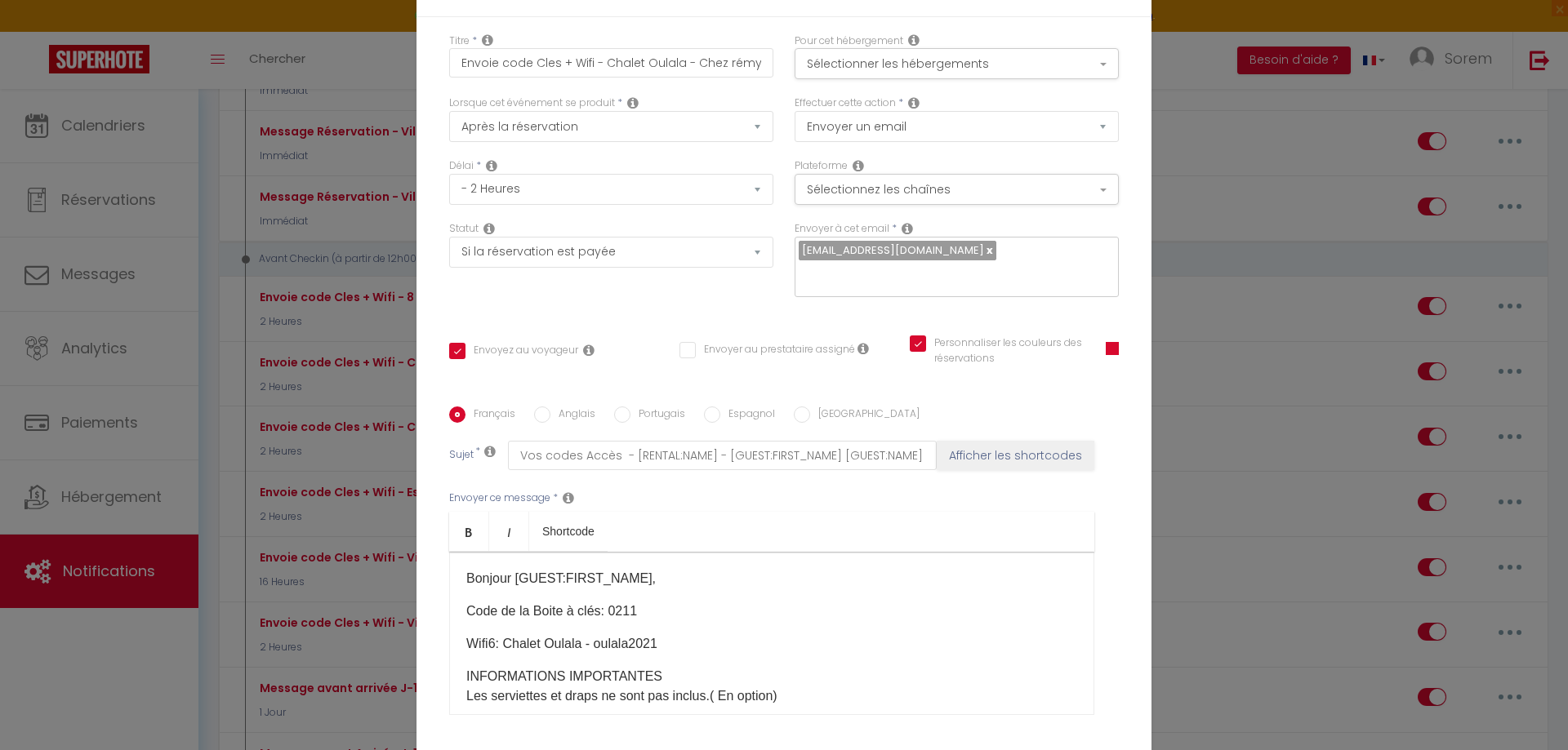
click at [1115, 352] on span at bounding box center [1113, 348] width 13 height 13
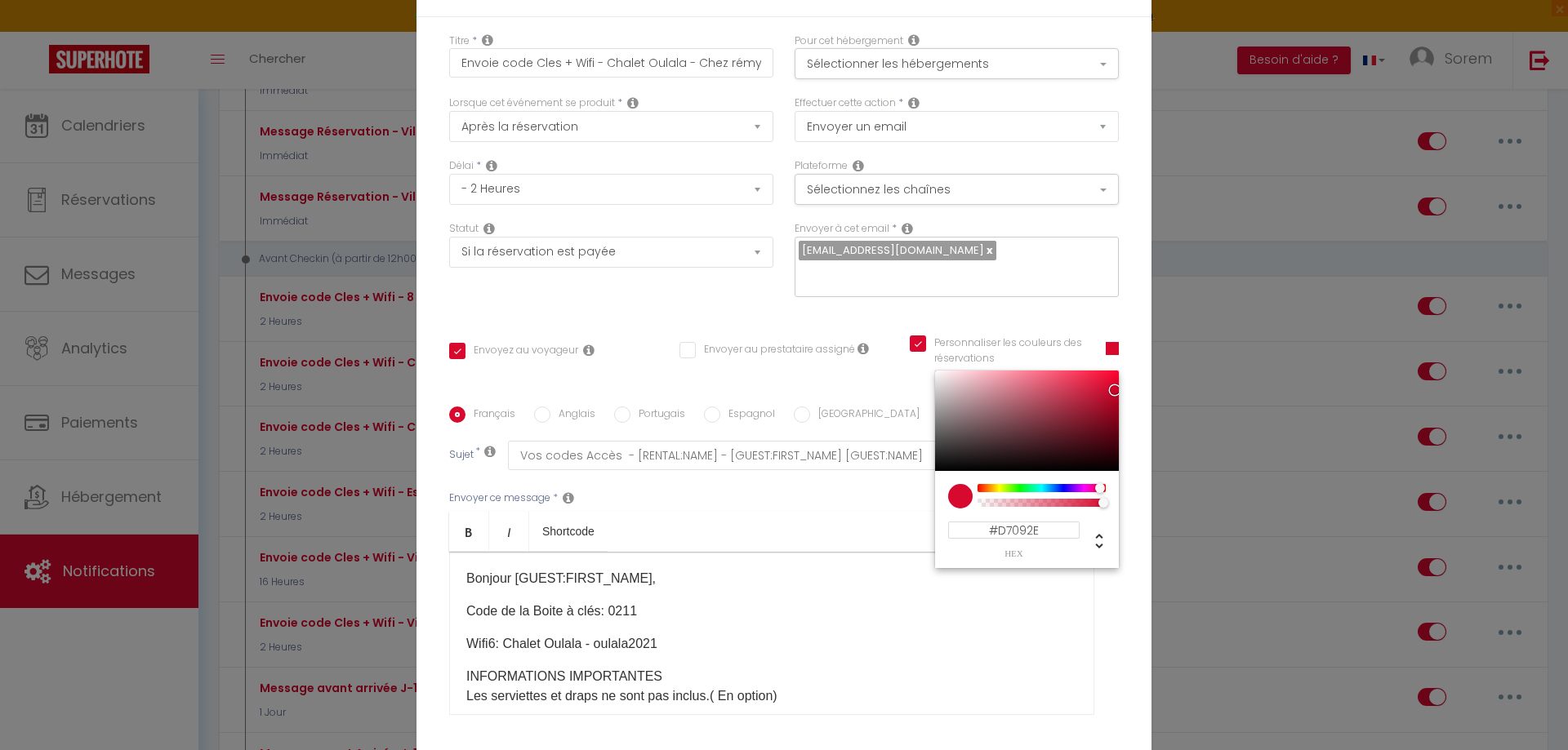
click at [927, 350] on input "Personnaliser les couleurs des réservations" at bounding box center [997, 344] width 176 height 17
checkbox input "false"
checkbox input "true"
checkbox input "false"
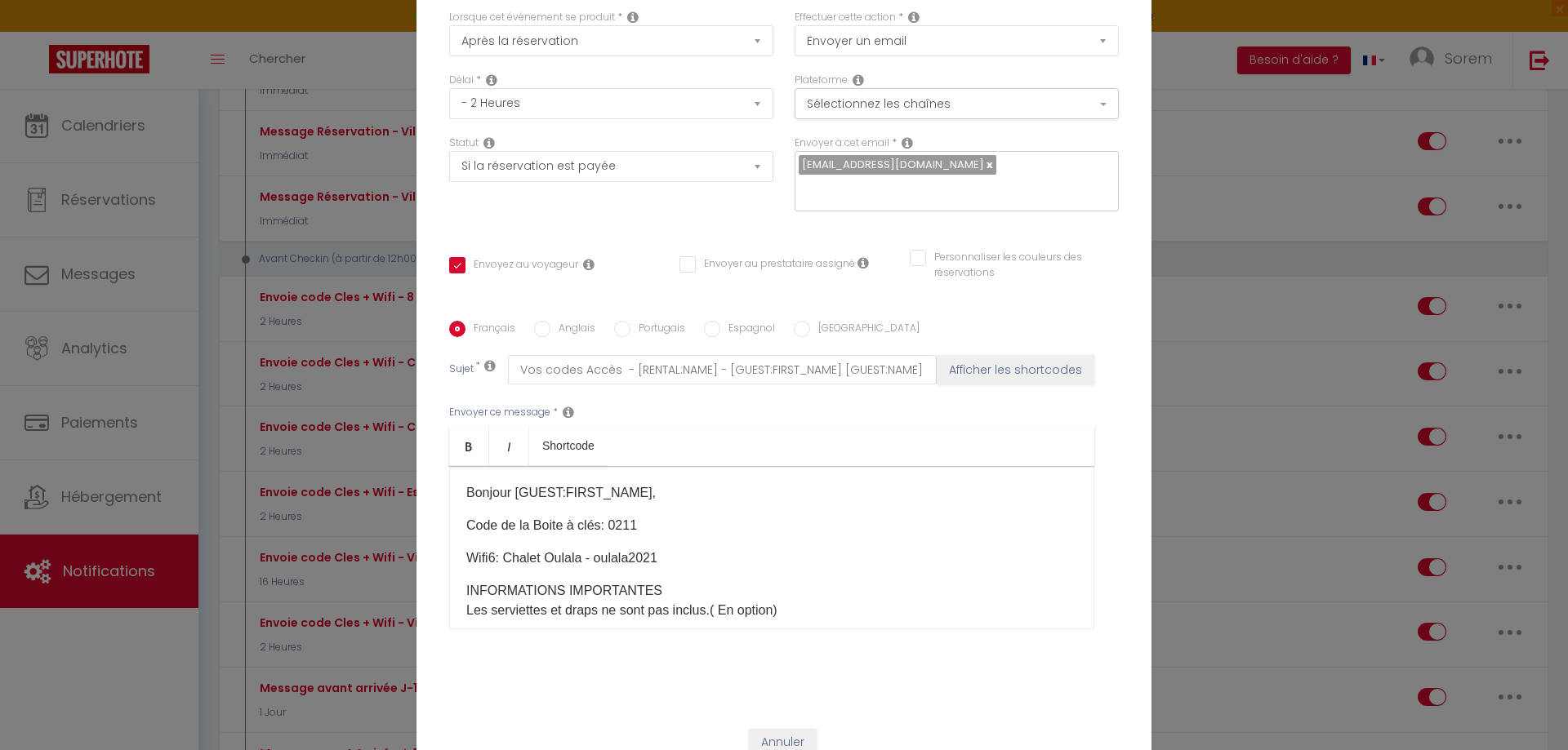
scroll to position [141, 0]
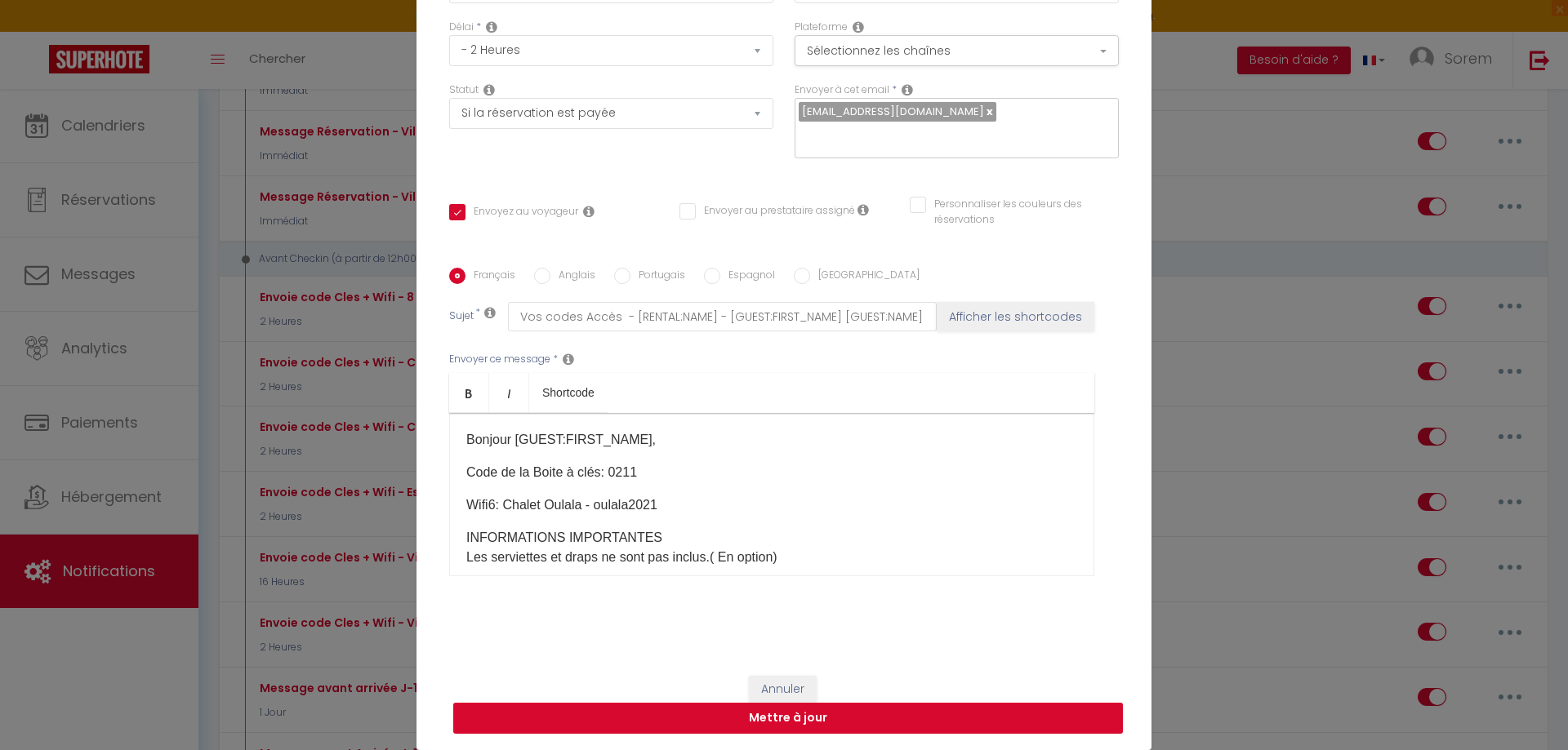
click at [940, 717] on button "Mettre à jour" at bounding box center [788, 719] width 670 height 31
checkbox input "true"
checkbox input "false"
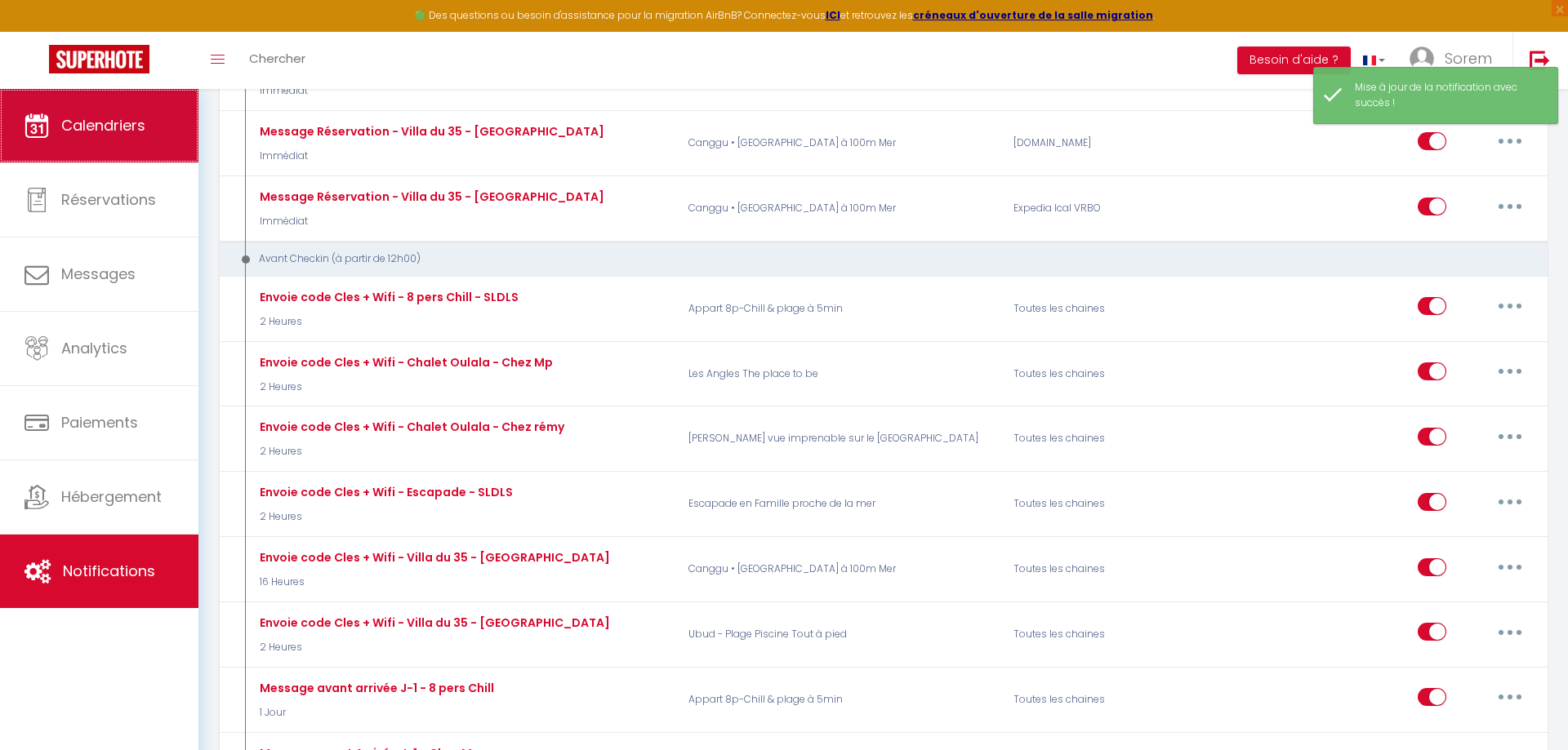
click at [119, 137] on link "Calendriers" at bounding box center [99, 126] width 198 height 74
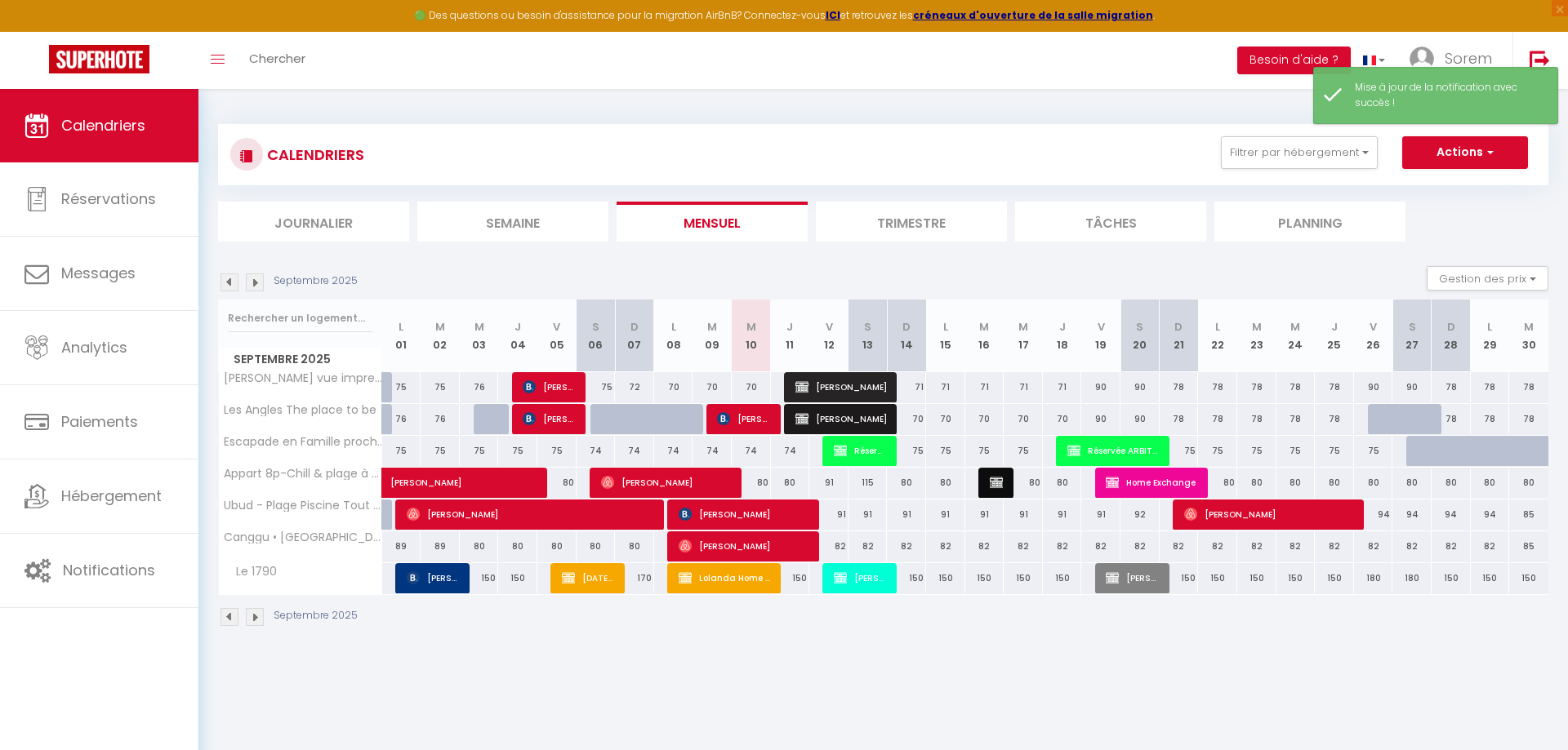
click at [919, 393] on div "71" at bounding box center [906, 387] width 40 height 30
type input "71"
type input "Dim 14 Septembre 2025"
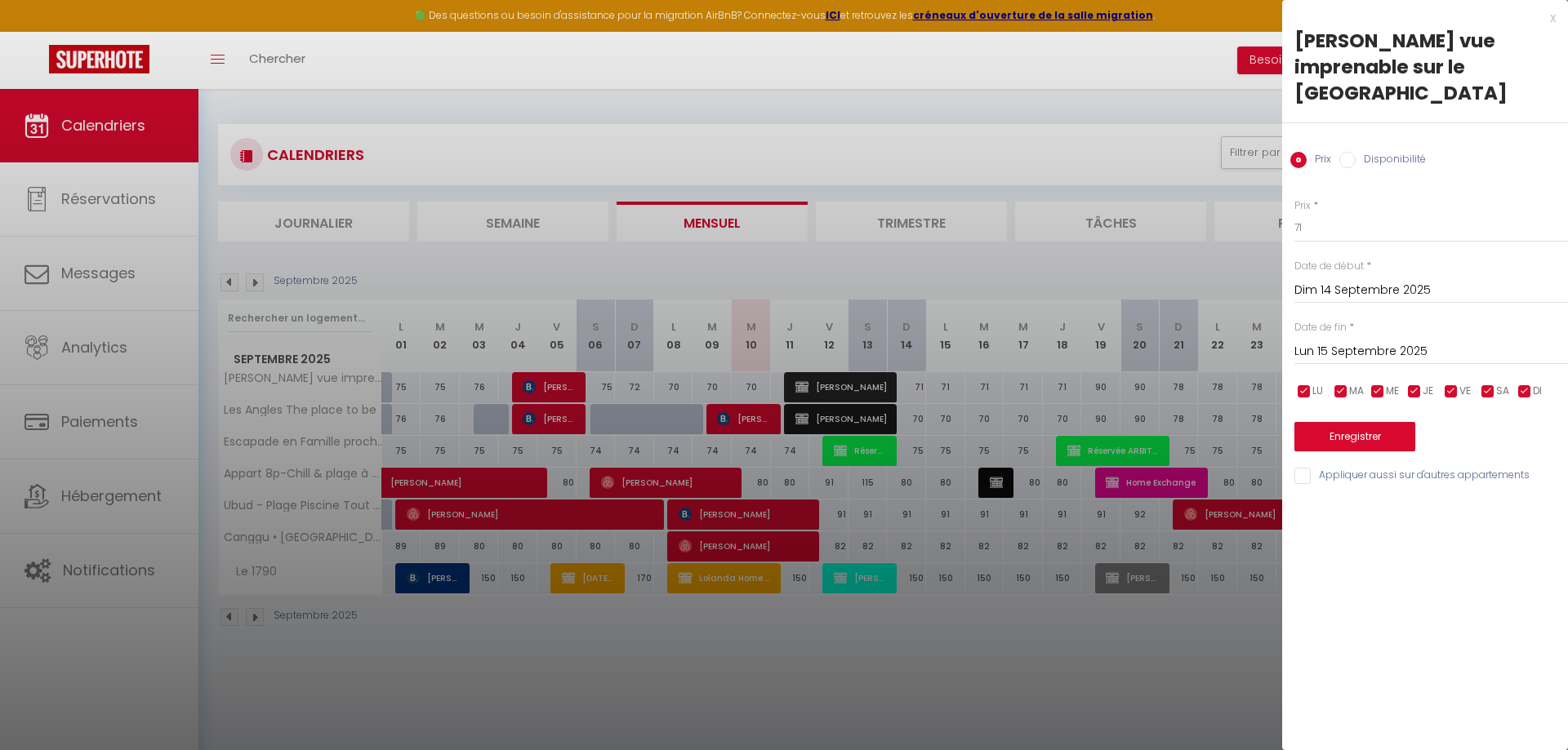
click at [1338, 355] on input "Lun 15 Septembre 2025" at bounding box center [1431, 351] width 274 height 21
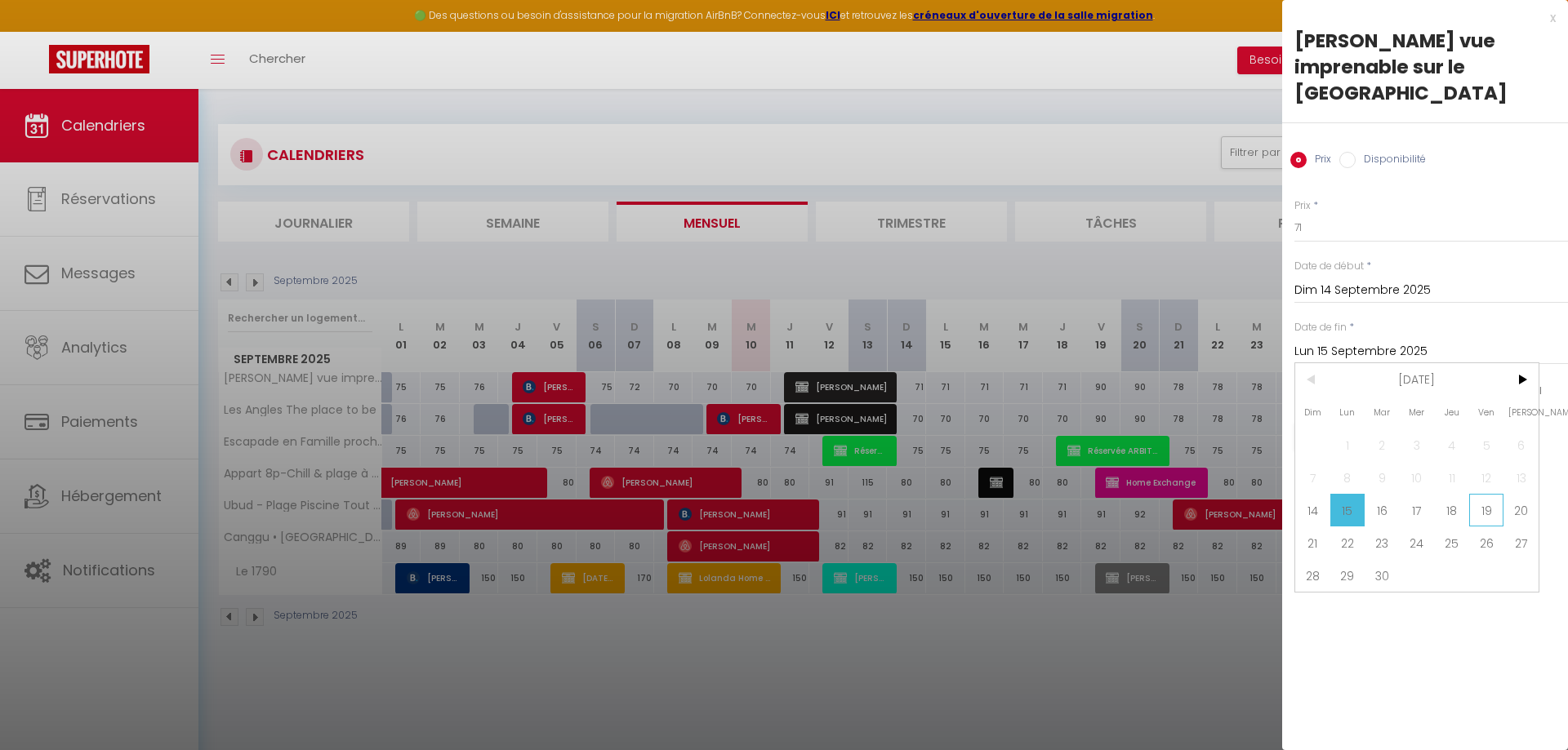
click at [1479, 512] on span "19" at bounding box center [1487, 510] width 35 height 32
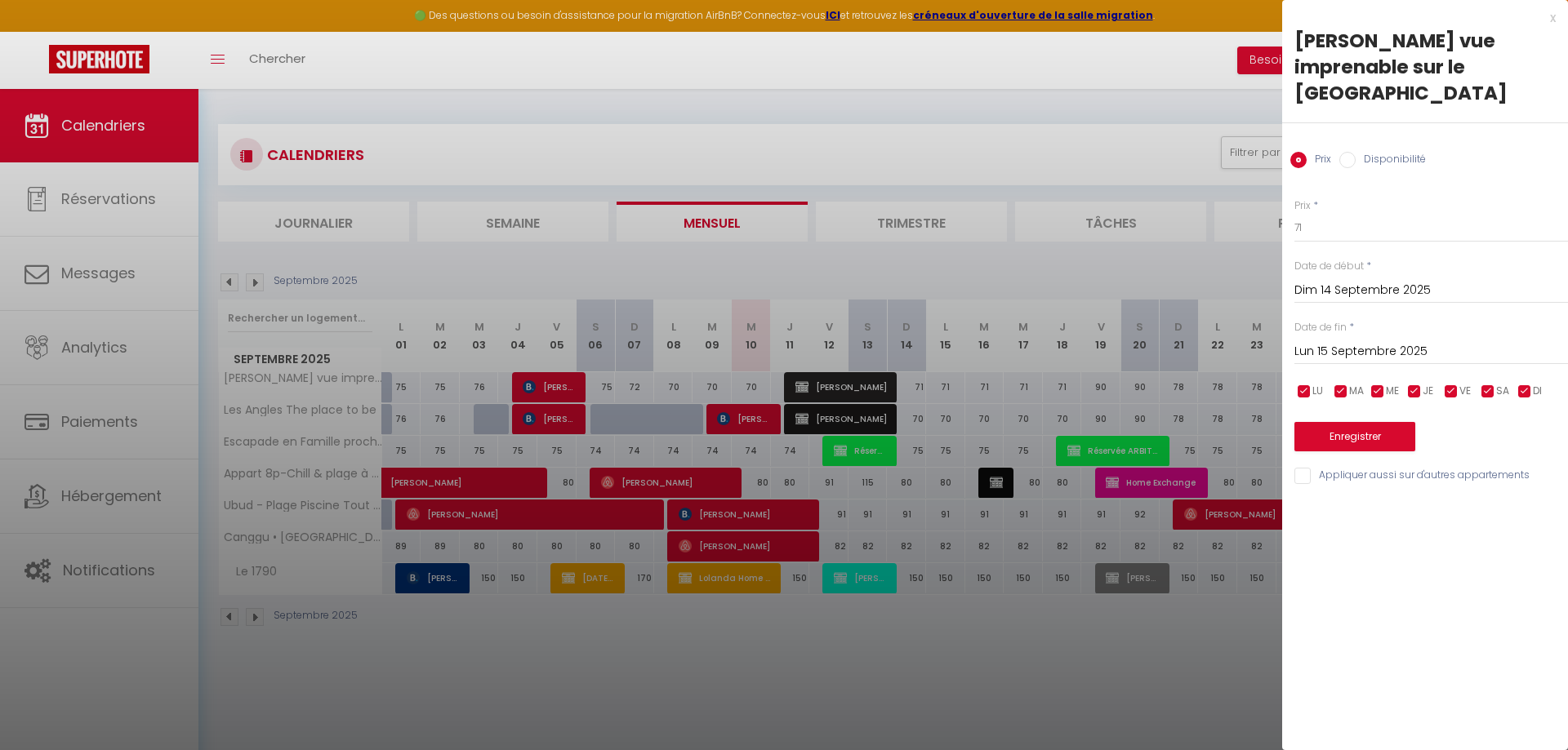
type input "Ven 19 Septembre 2025"
click at [1337, 216] on input "71" at bounding box center [1431, 228] width 274 height 29
type input "70"
click at [1367, 477] on input "Appliquer aussi sur d'autres appartements" at bounding box center [1431, 476] width 274 height 17
checkbox input "true"
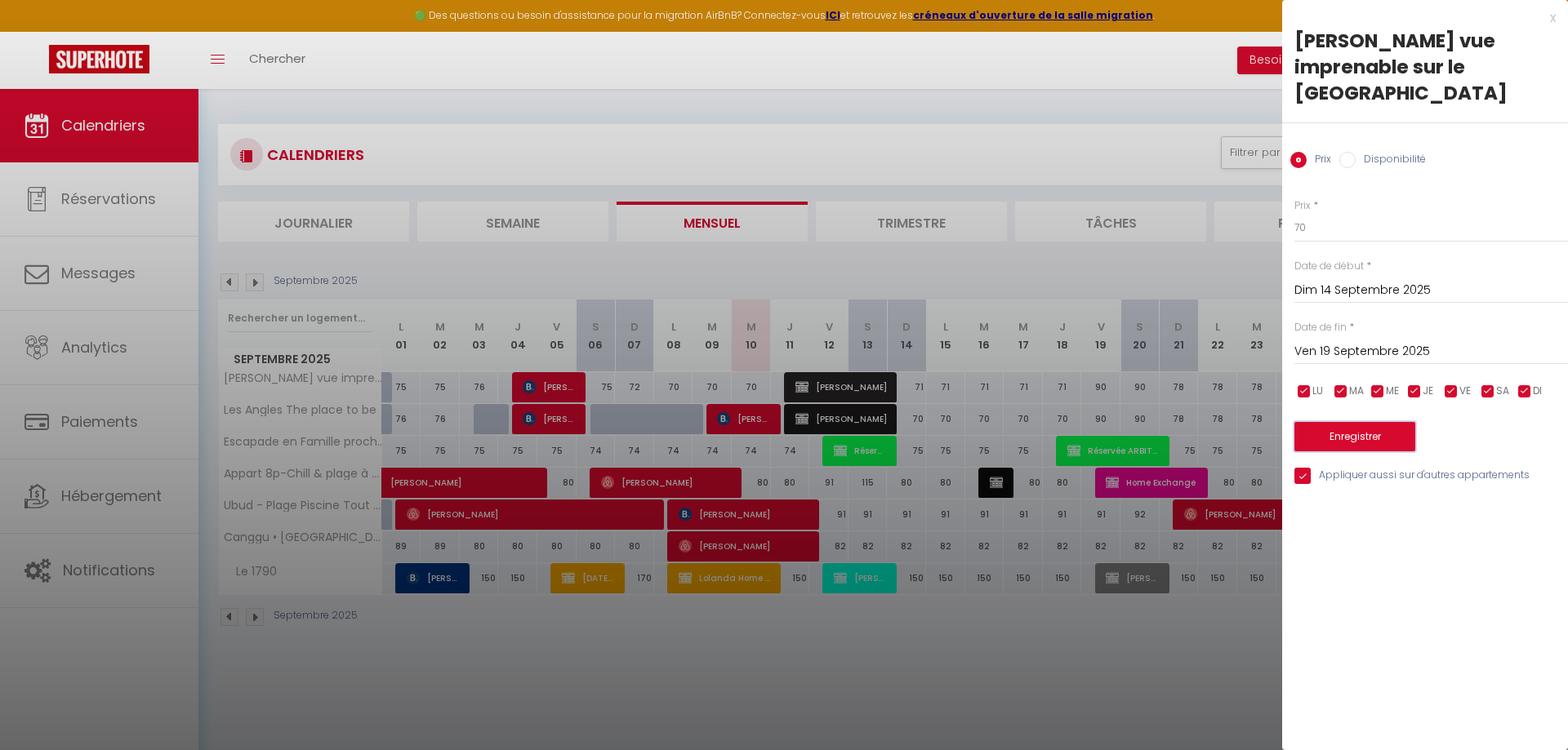
click at [1370, 447] on button "Enregistrer" at bounding box center [1354, 437] width 121 height 29
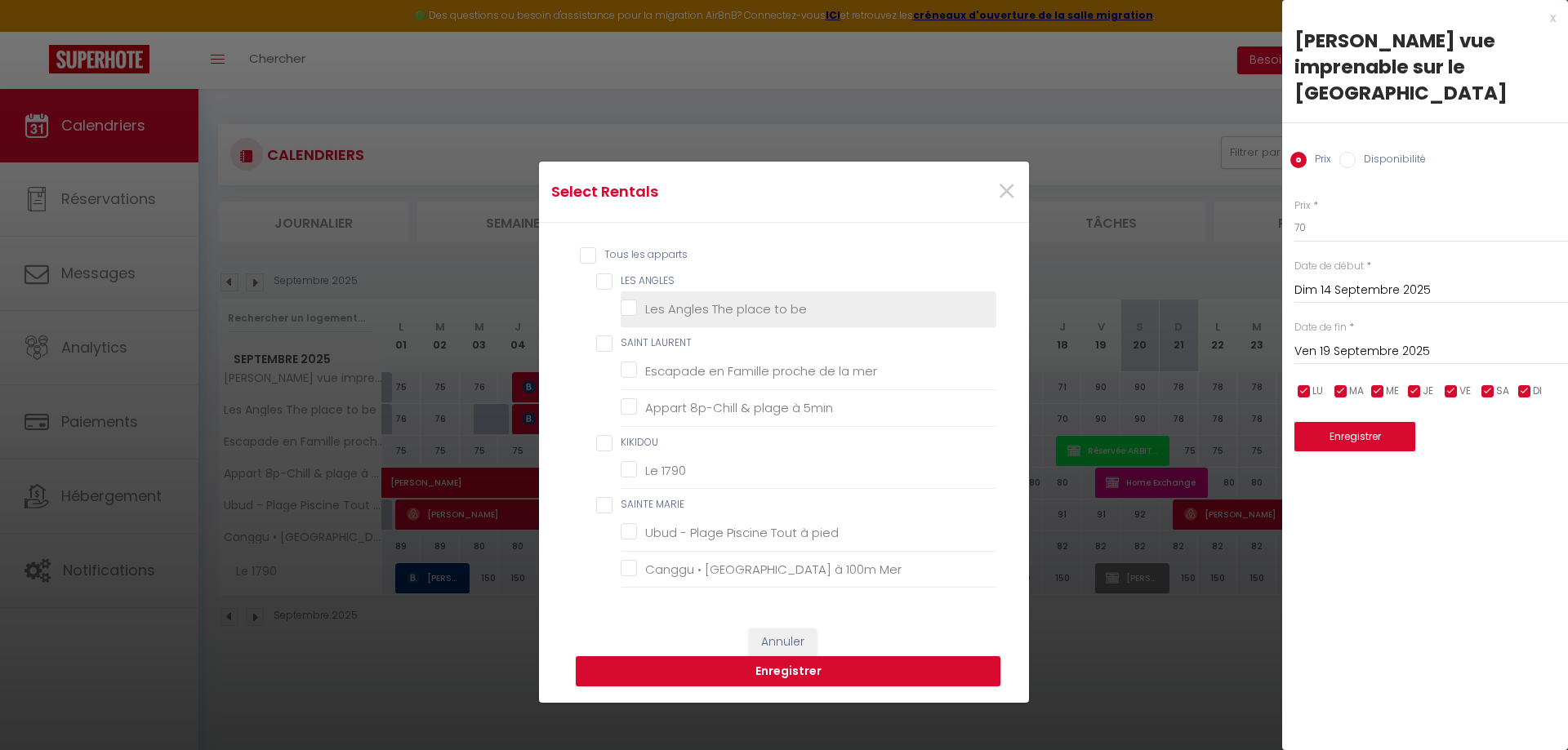
click at [793, 311] on be "Les Angles The place to be" at bounding box center [808, 310] width 376 height 17
checkbox be "true"
checkbox ANGLES "true"
checkbox mer "false"
checkbox 5min "false"
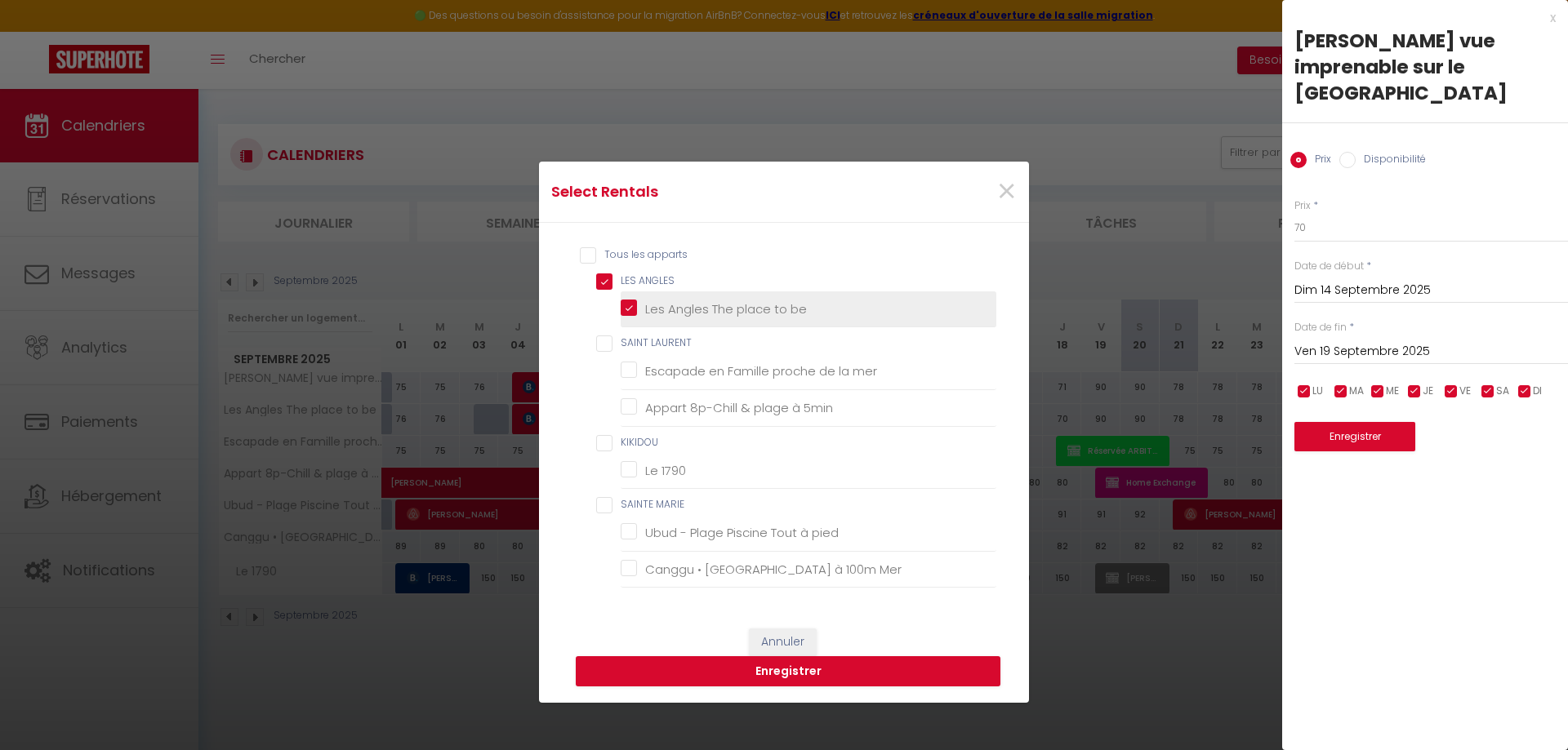
checkbox 1790 "false"
checkbox pied "false"
checkbox Mer "false"
click at [922, 662] on button "Enregistrer" at bounding box center [788, 672] width 425 height 31
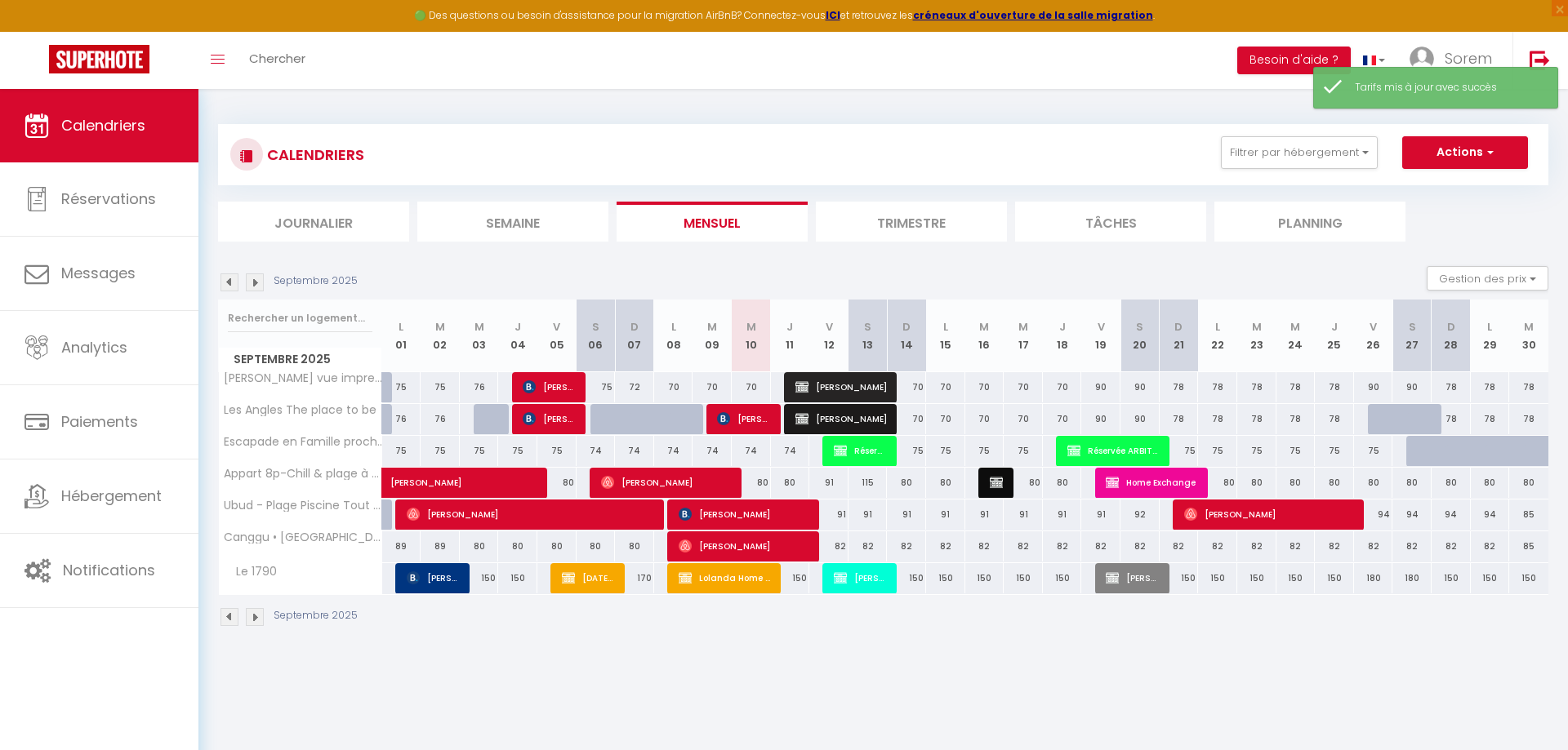
click at [1178, 388] on div "78" at bounding box center [1179, 387] width 40 height 30
type input "78"
type input "Dim 21 Septembre 2025"
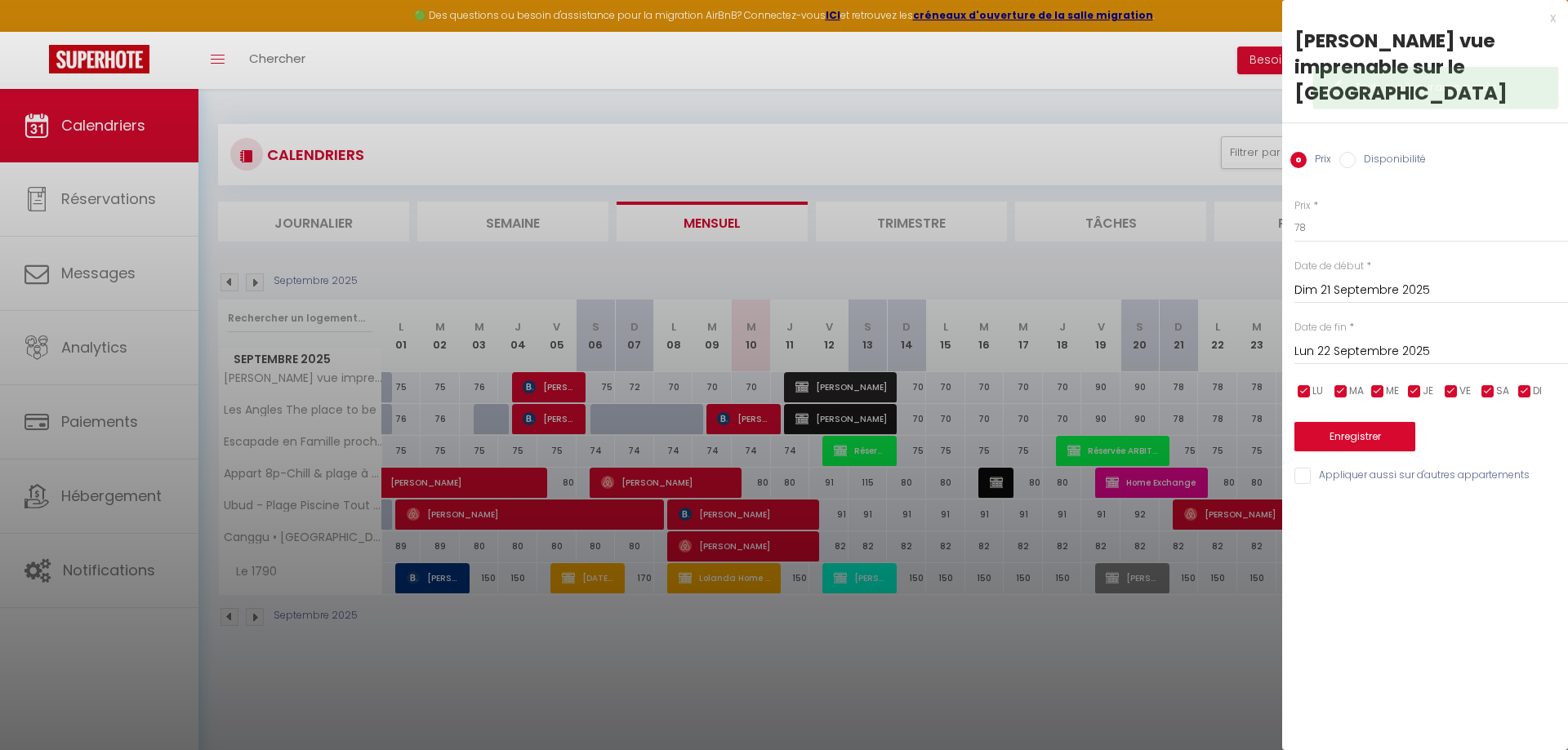
click at [1348, 355] on input "Lun 22 Septembre 2025" at bounding box center [1431, 351] width 274 height 21
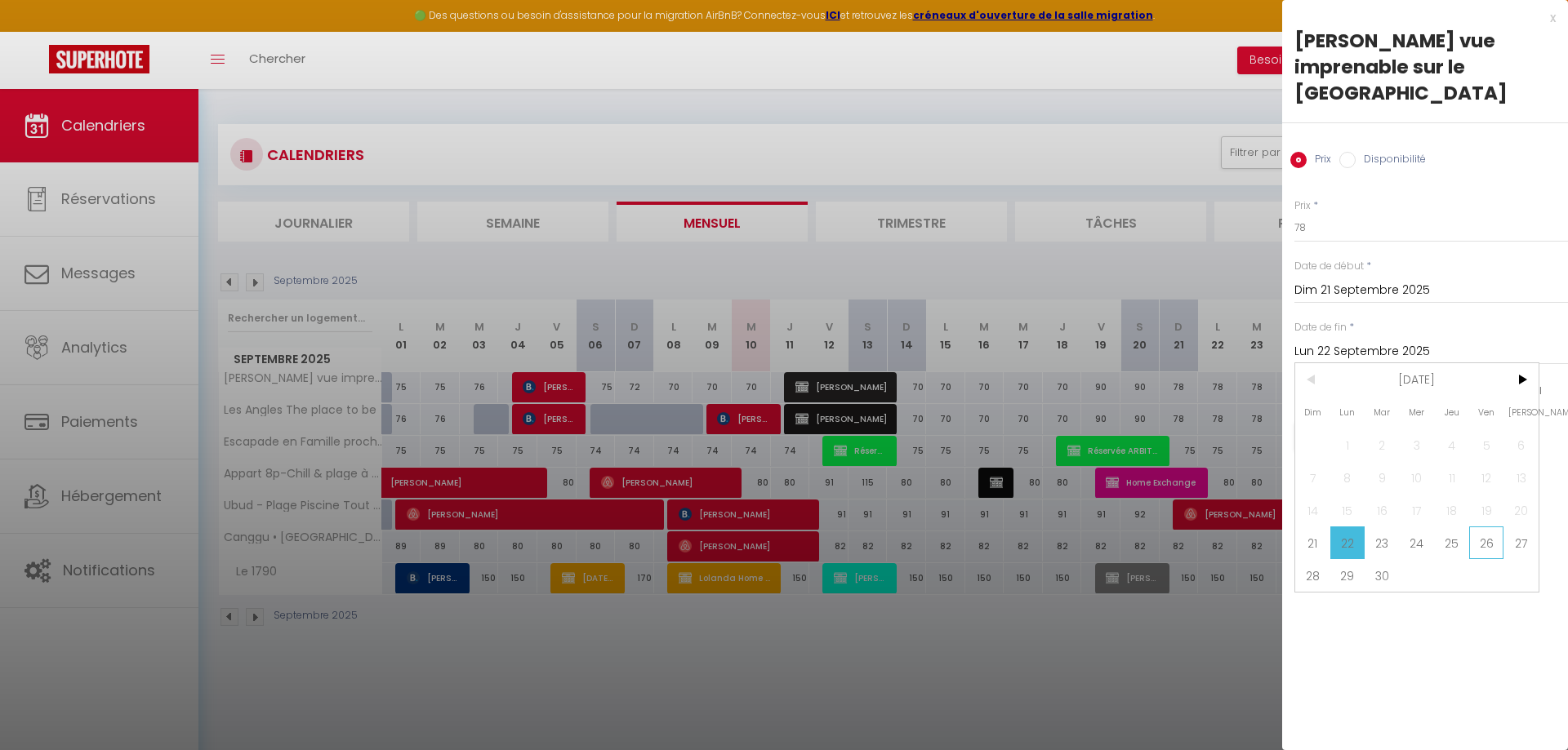
click at [1480, 550] on span "26" at bounding box center [1487, 543] width 35 height 32
type input "Ven 26 Septembre 2025"
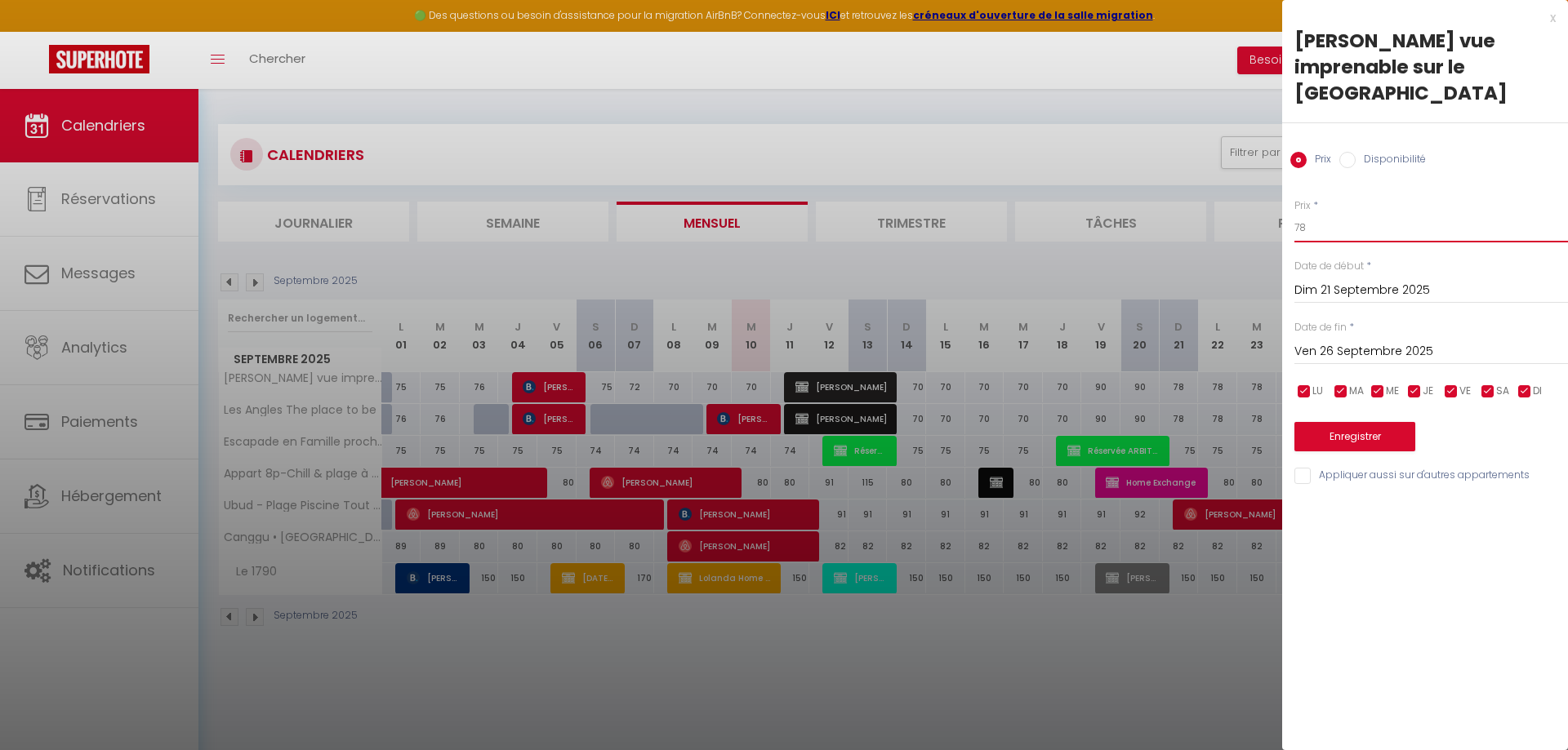
drag, startPoint x: 1328, startPoint y: 223, endPoint x: 1256, endPoint y: 232, distance: 72.6
click at [1294, 232] on input "78" at bounding box center [1431, 228] width 274 height 29
type input "70"
click at [1379, 475] on input "Appliquer aussi sur d'autres appartements" at bounding box center [1431, 476] width 274 height 17
checkbox input "true"
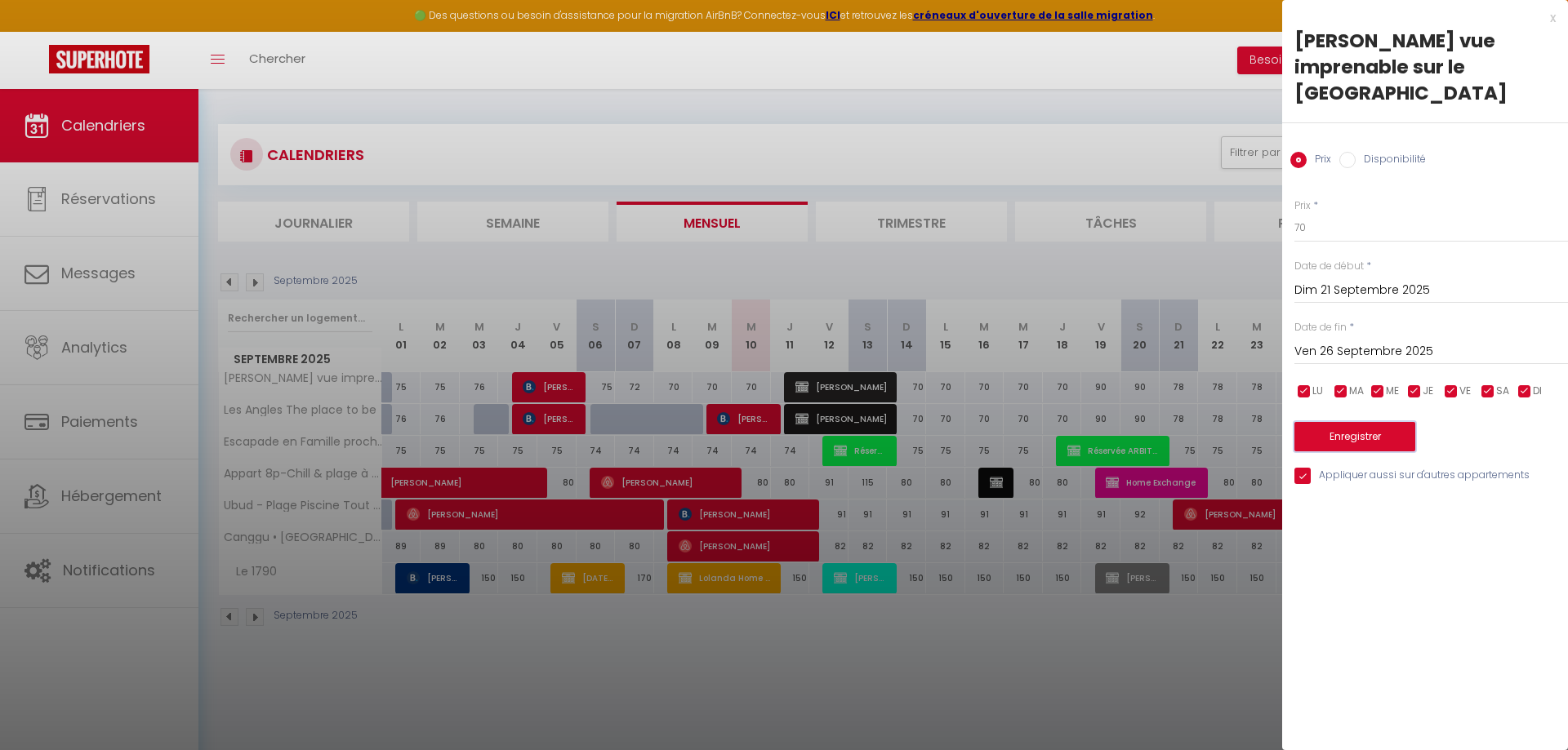
click at [1384, 437] on button "Enregistrer" at bounding box center [1354, 437] width 121 height 29
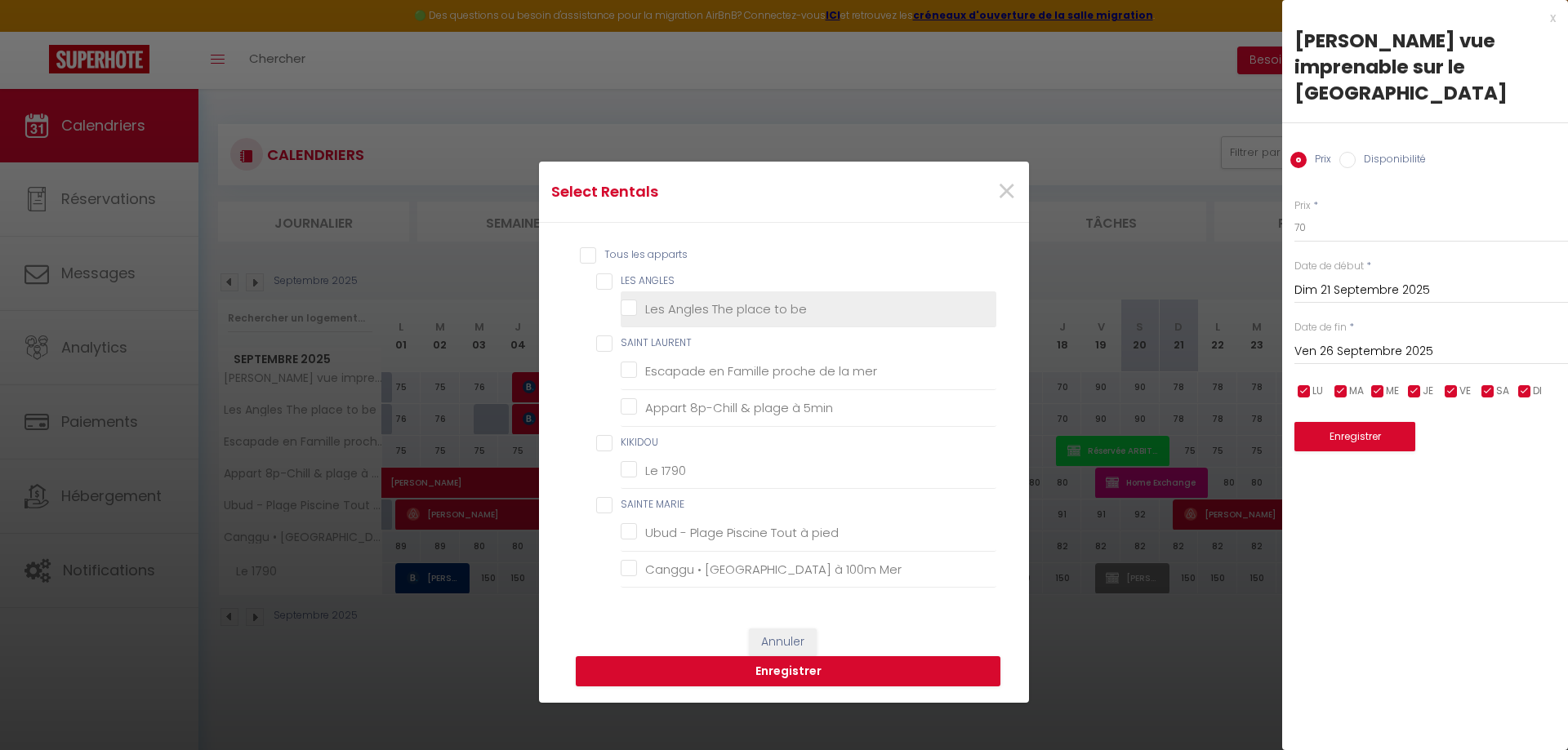
click at [763, 320] on li "Les Angles The place to be" at bounding box center [808, 310] width 376 height 37
click at [638, 307] on be "Les Angles The place to be" at bounding box center [808, 310] width 376 height 17
checkbox be "true"
checkbox ANGLES "true"
checkbox mer "false"
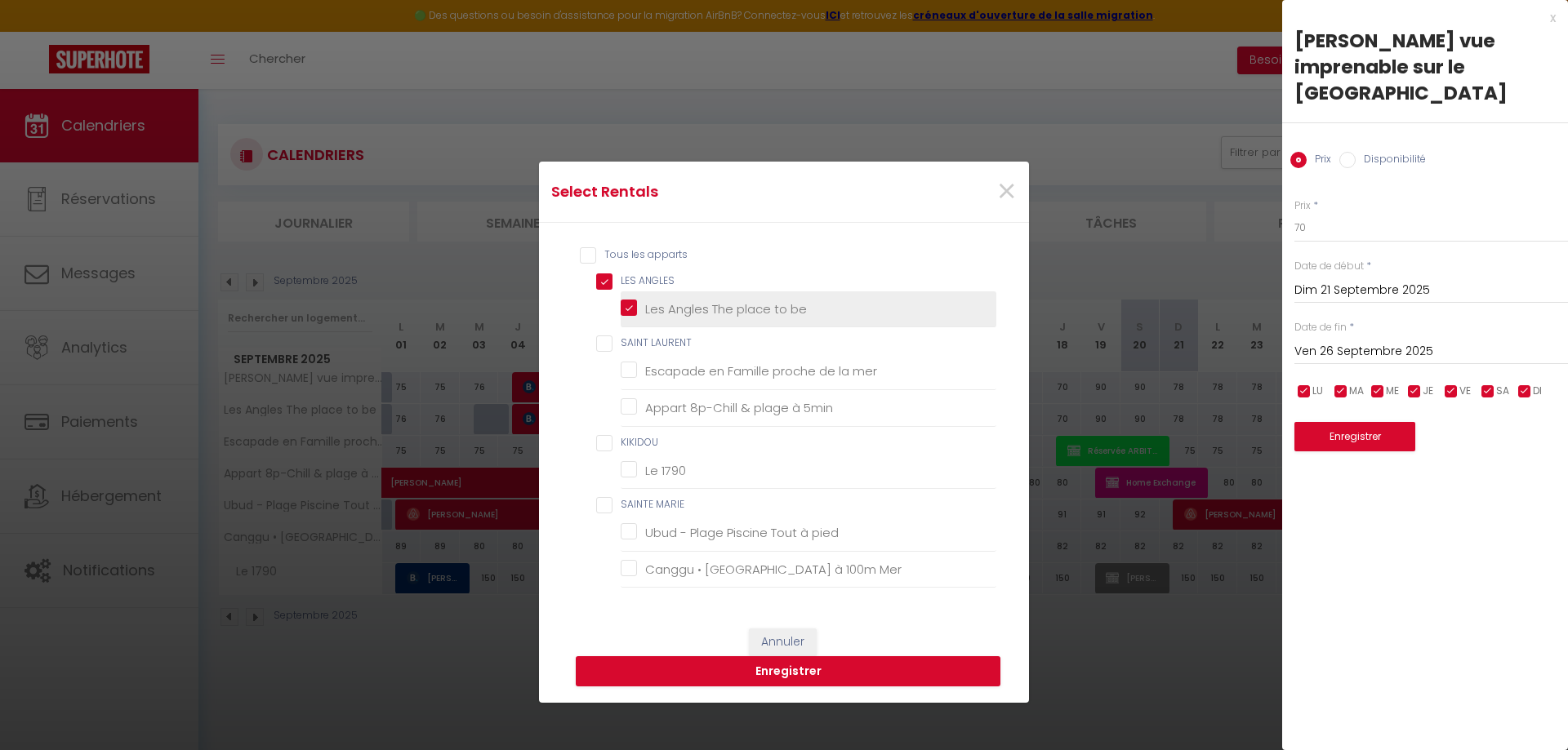
checkbox 5min "false"
checkbox 1790 "false"
checkbox pied "false"
checkbox Mer "false"
click at [810, 670] on button "Enregistrer" at bounding box center [788, 672] width 425 height 31
